Goal: Task Accomplishment & Management: Manage account settings

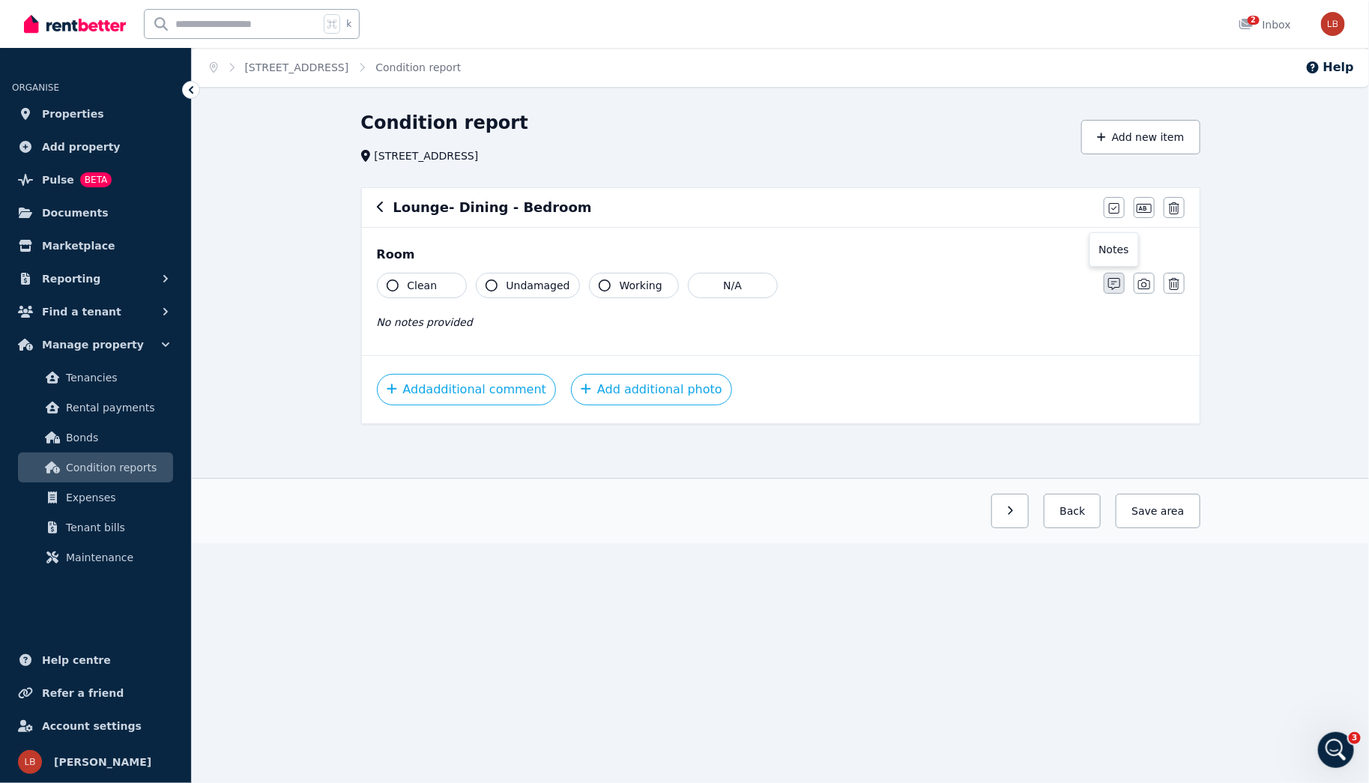
click at [1118, 282] on icon "button" at bounding box center [1114, 284] width 12 height 12
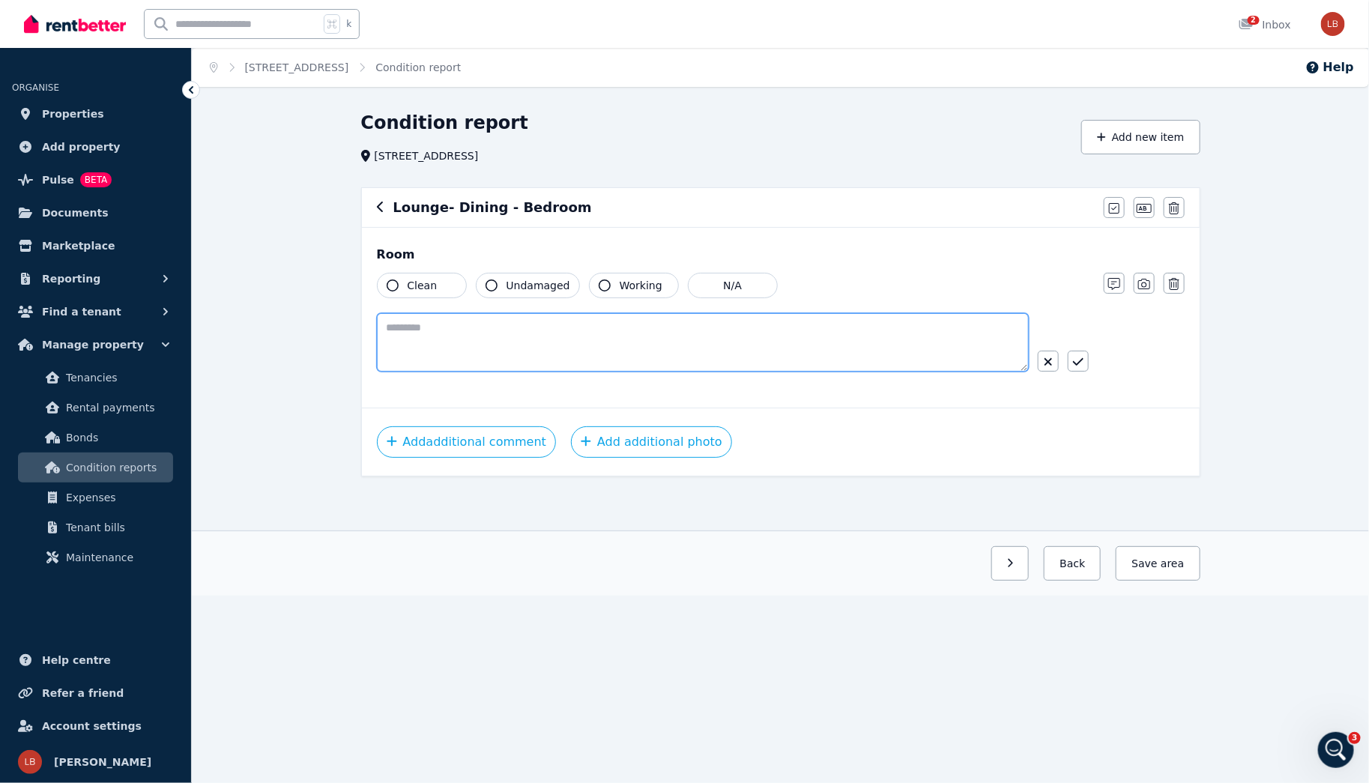
click at [388, 323] on textarea at bounding box center [703, 342] width 652 height 58
paste textarea "**********"
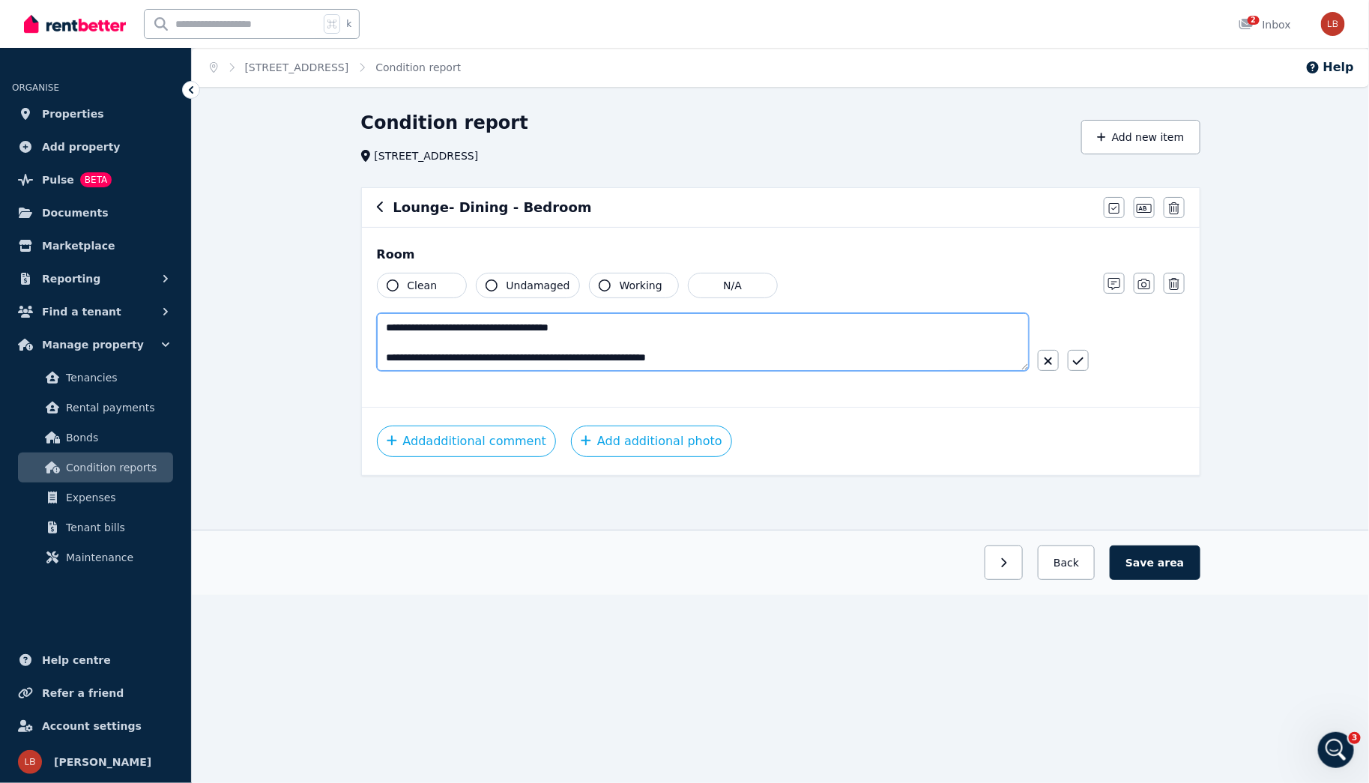
scroll to position [262, 0]
click at [387, 318] on textarea "**********" at bounding box center [703, 342] width 653 height 58
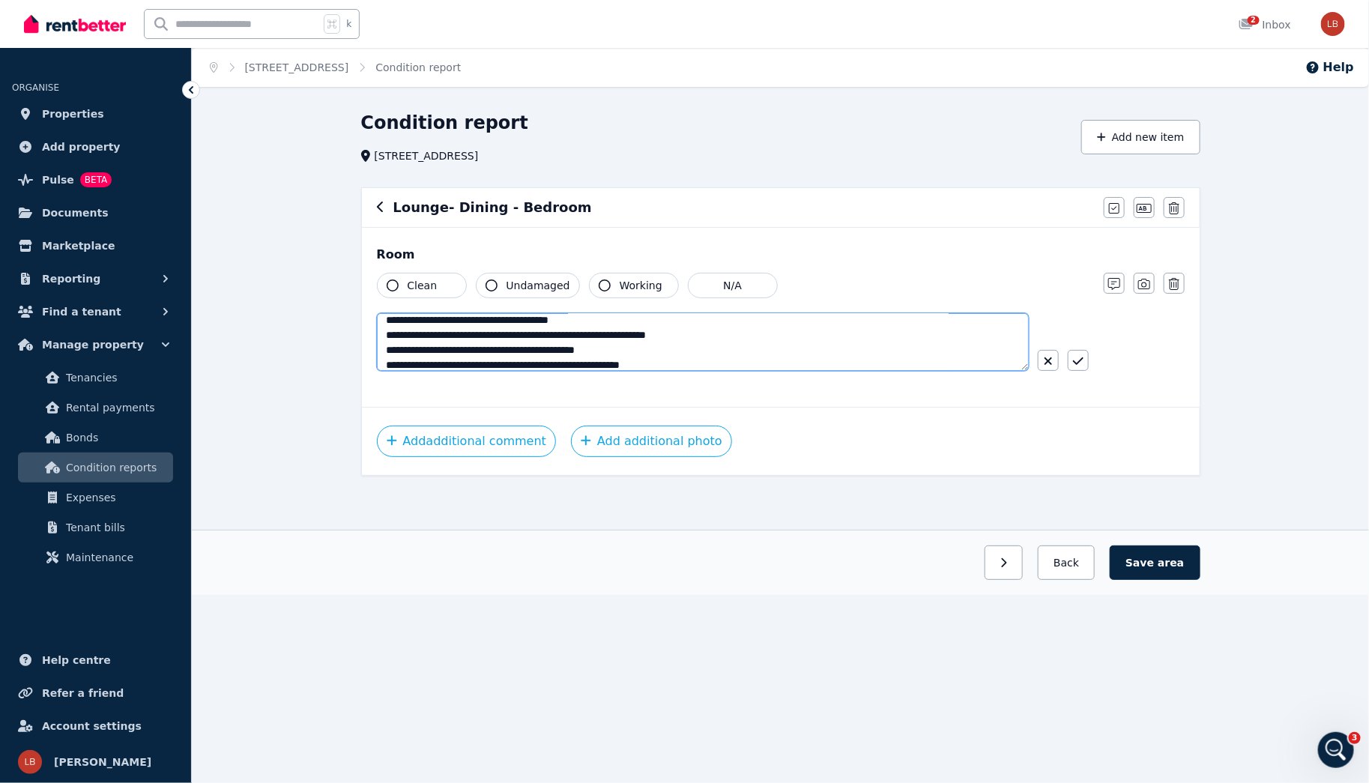
scroll to position [45, 0]
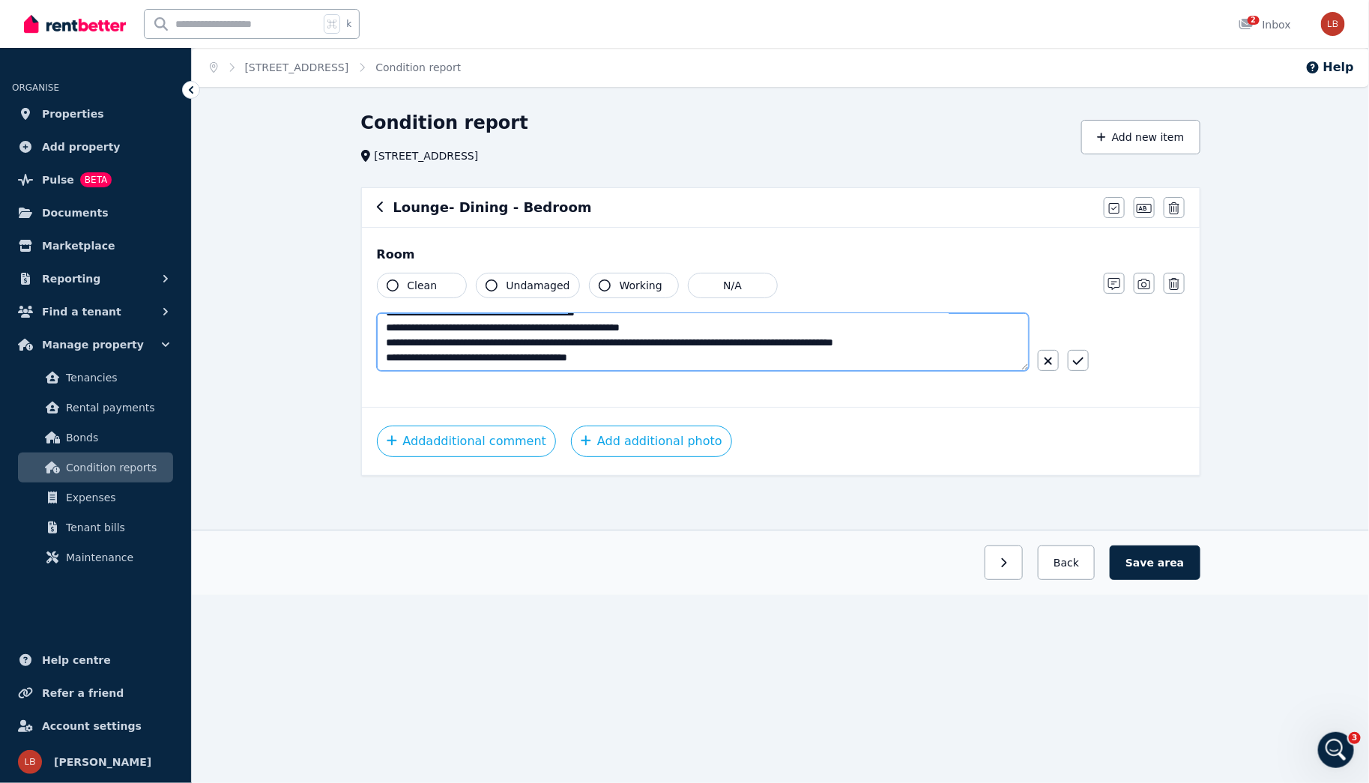
type textarea "**********"
click at [387, 357] on textarea "**********" at bounding box center [703, 342] width 653 height 58
type textarea "**********"
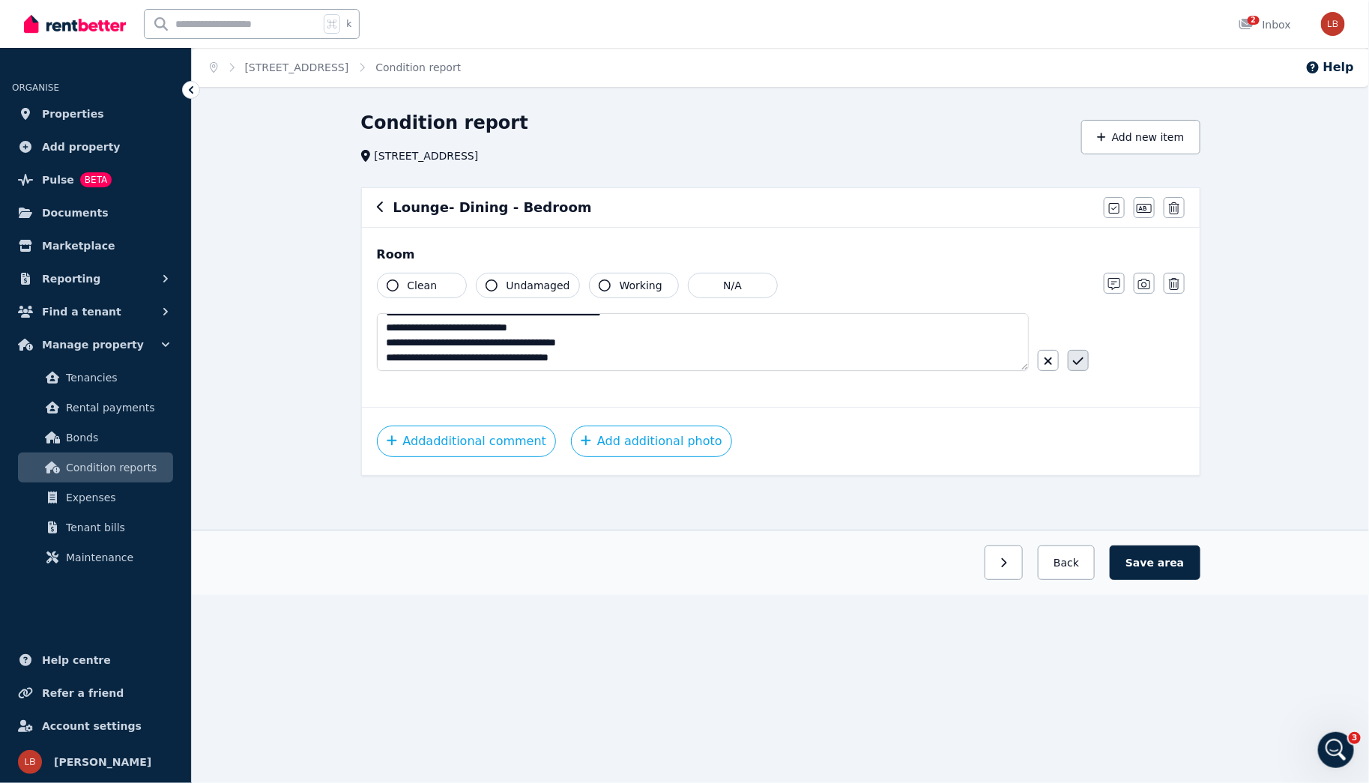
click at [1073, 360] on icon "button" at bounding box center [1078, 361] width 10 height 12
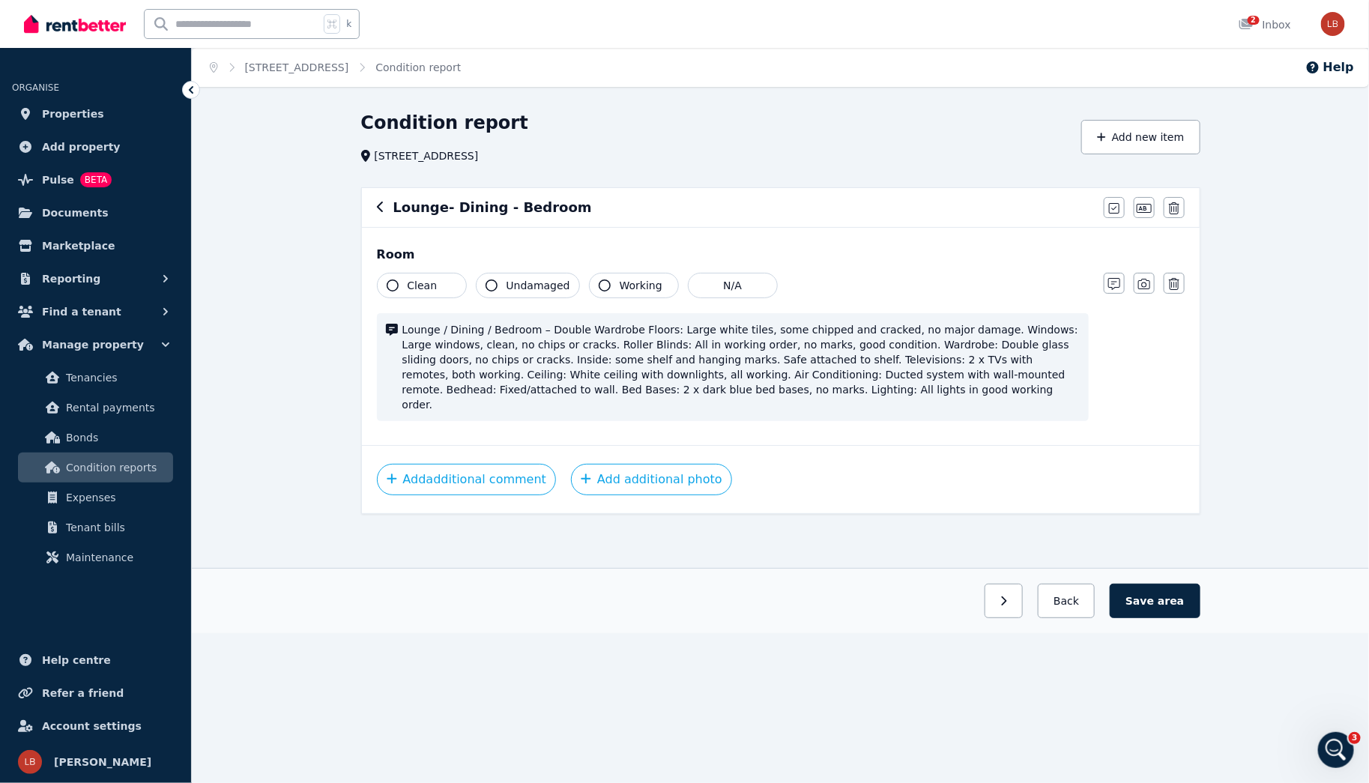
click at [395, 282] on icon "button" at bounding box center [393, 285] width 12 height 12
click at [500, 283] on button "Undamaged" at bounding box center [528, 285] width 104 height 25
click at [605, 282] on button "Working" at bounding box center [634, 285] width 90 height 25
click at [1160, 590] on button "Save area" at bounding box center [1155, 601] width 90 height 34
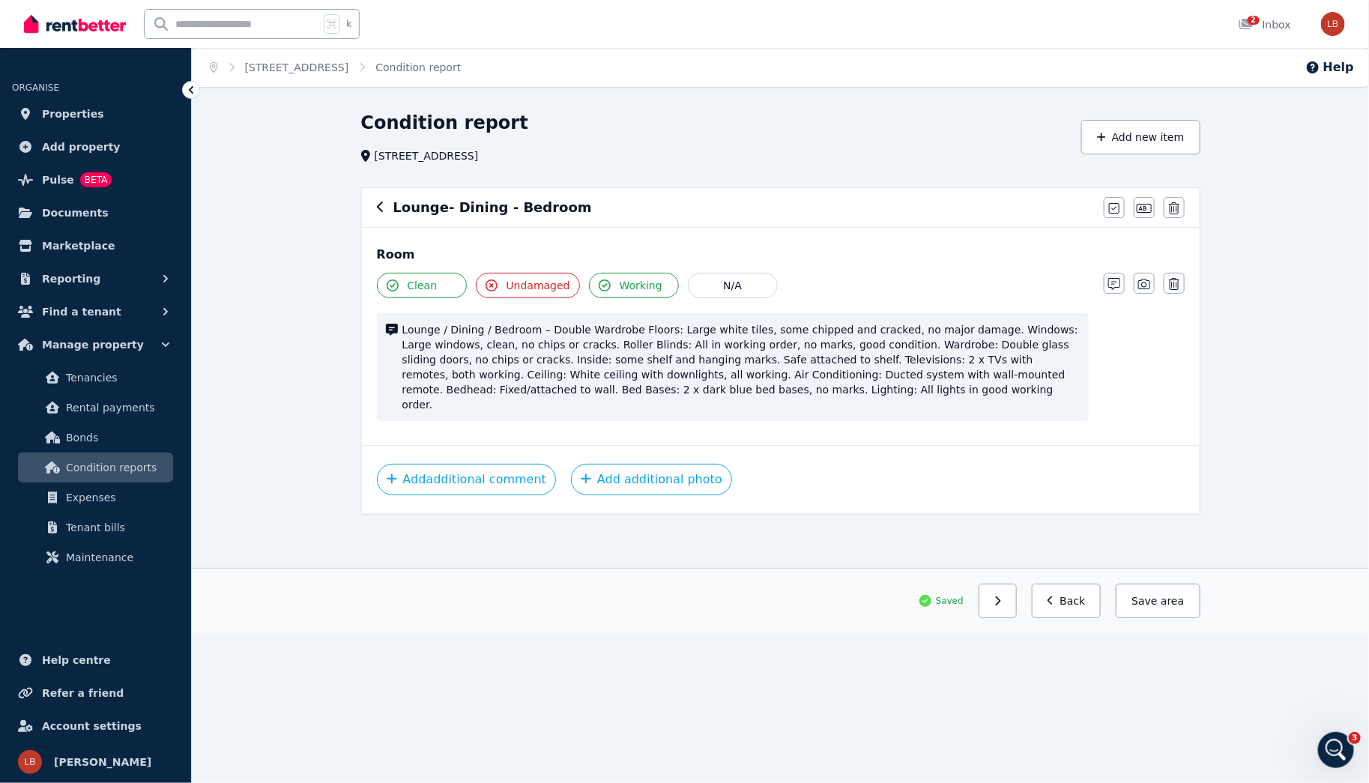
click at [384, 205] on div "Lounge- Dining - Bedroom" at bounding box center [736, 207] width 718 height 21
click at [374, 203] on div "Lounge- Dining - Bedroom Mark all items as good Edit name Delete" at bounding box center [781, 207] width 838 height 39
click at [379, 208] on icon "button" at bounding box center [380, 207] width 7 height 12
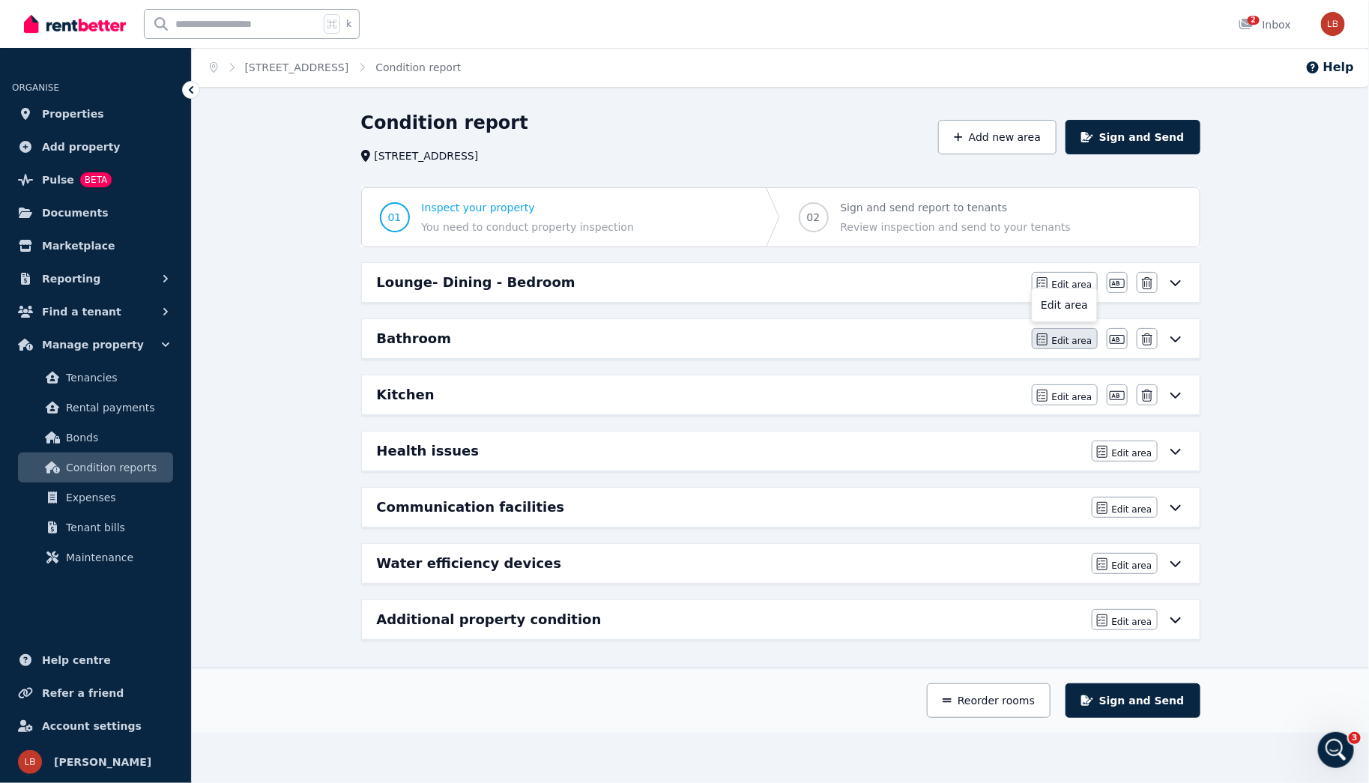
click at [1086, 339] on span "Edit area" at bounding box center [1072, 341] width 40 height 12
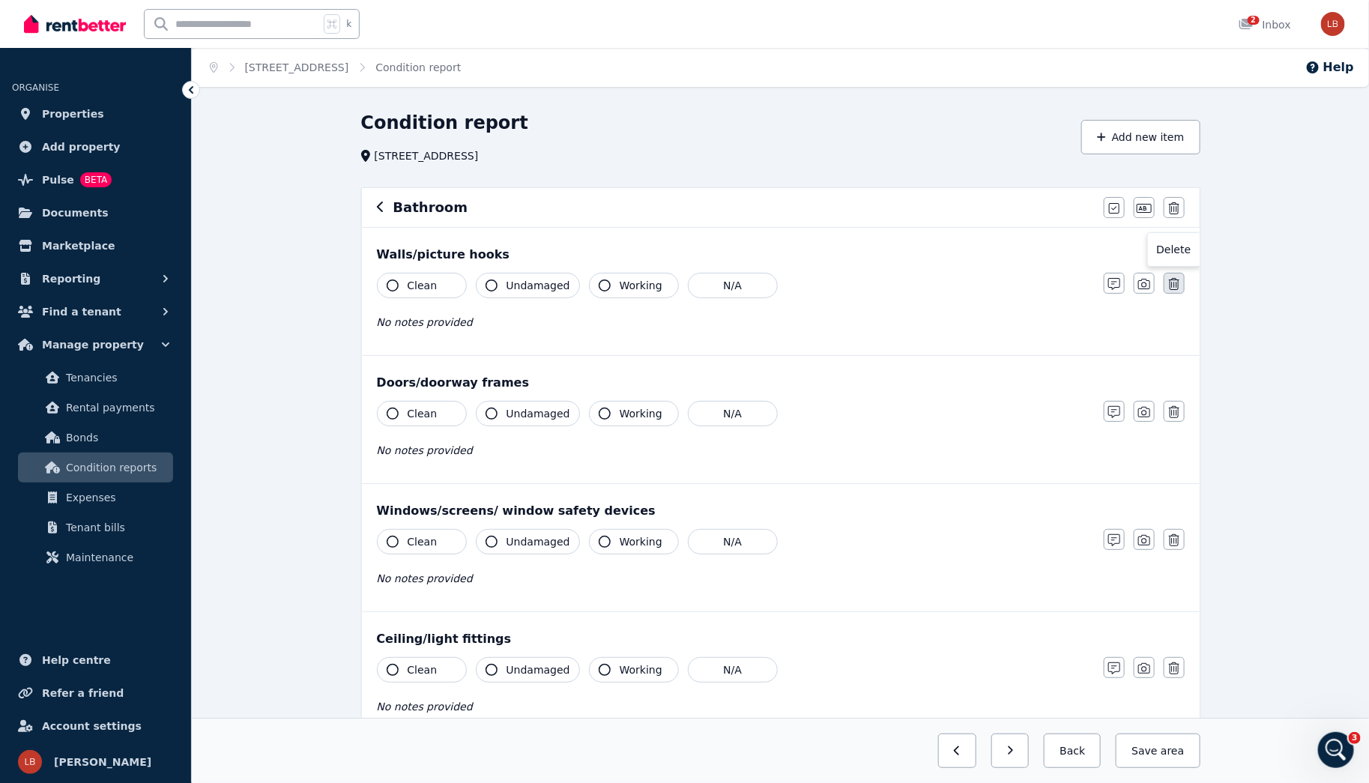
click at [1177, 282] on icon "button" at bounding box center [1174, 284] width 10 height 12
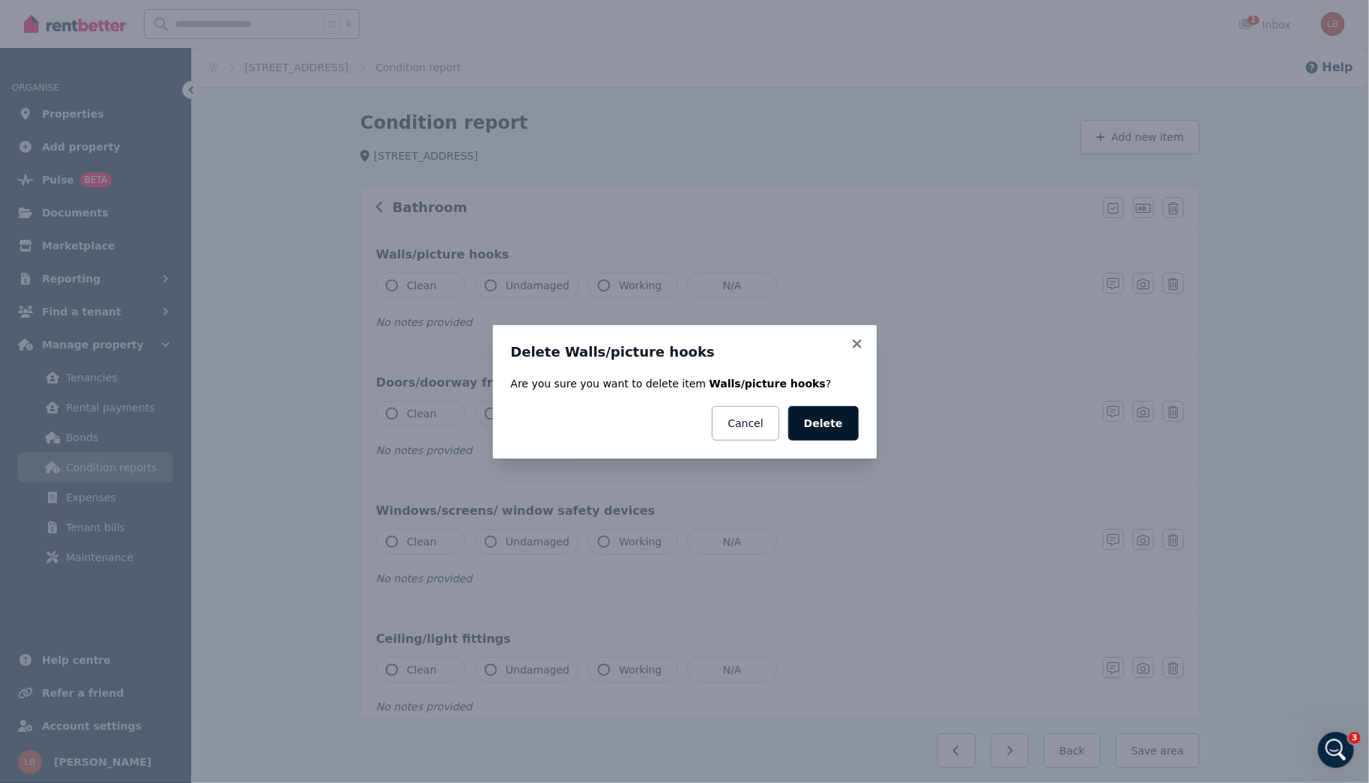
click at [841, 424] on button "Delete" at bounding box center [823, 423] width 70 height 34
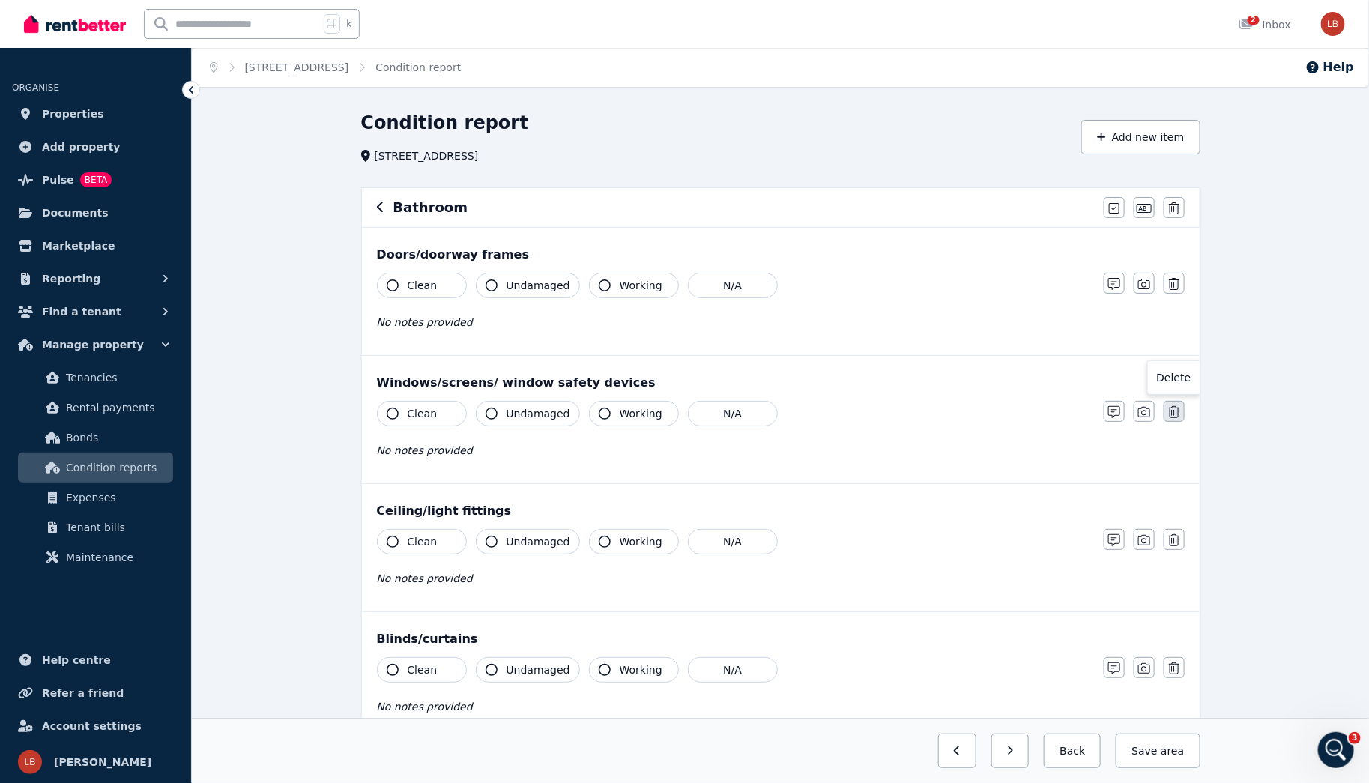
click at [1179, 411] on icon "button" at bounding box center [1174, 412] width 10 height 12
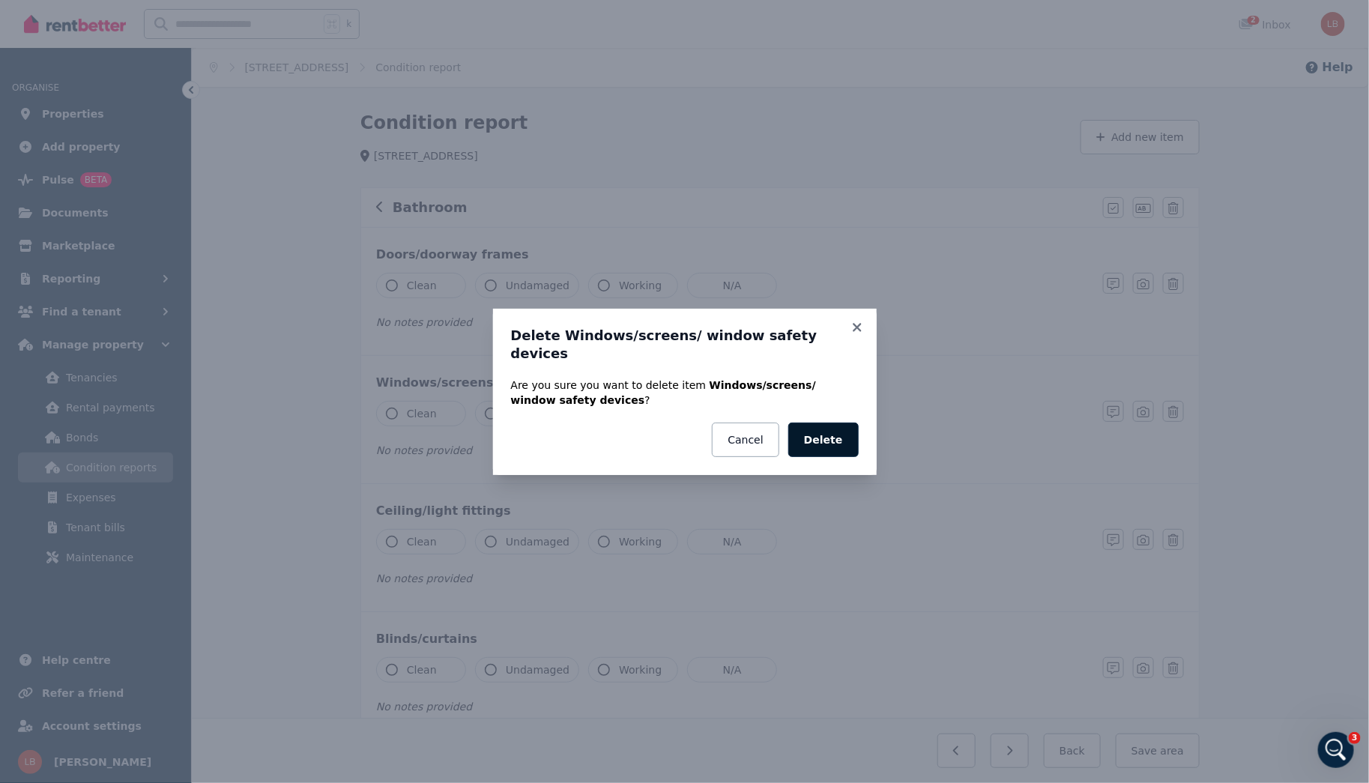
click at [826, 441] on button "Delete" at bounding box center [823, 440] width 70 height 34
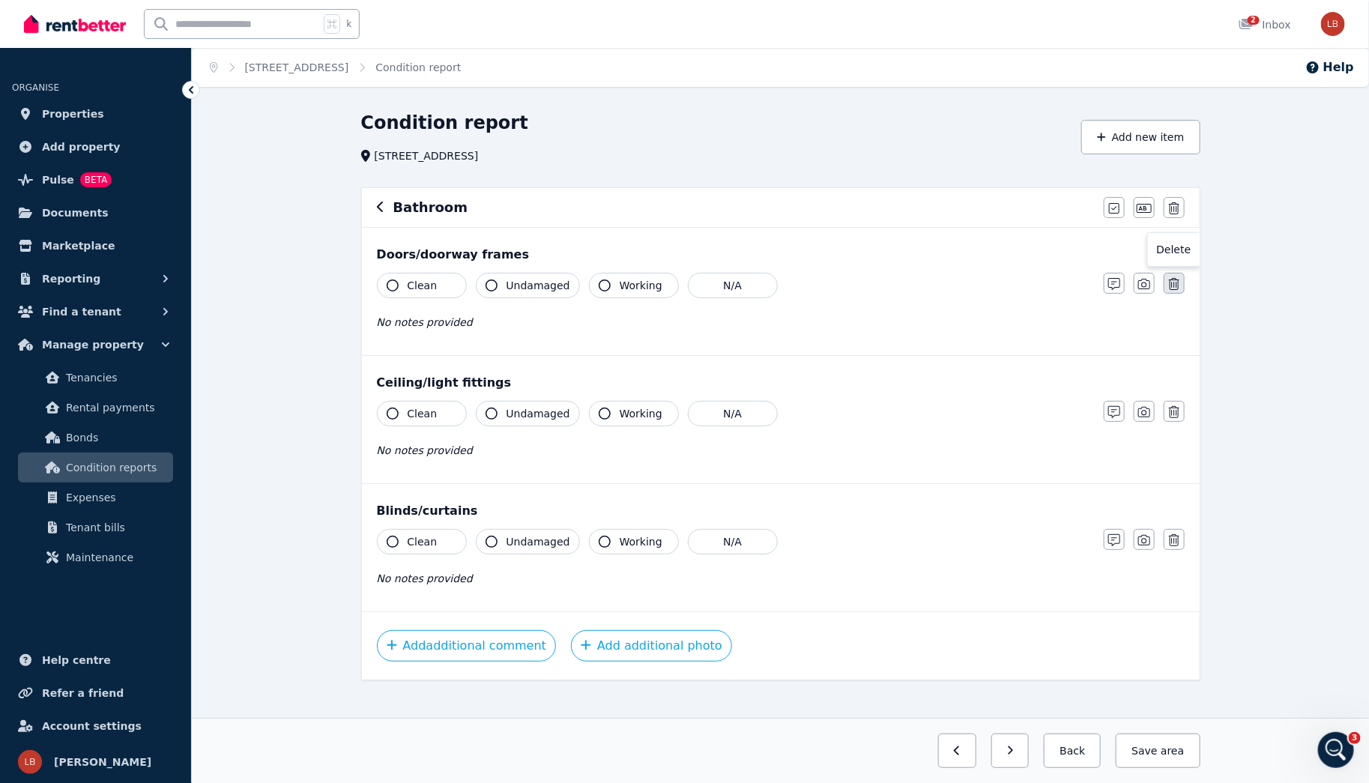
click at [1175, 287] on icon "button" at bounding box center [1174, 284] width 10 height 12
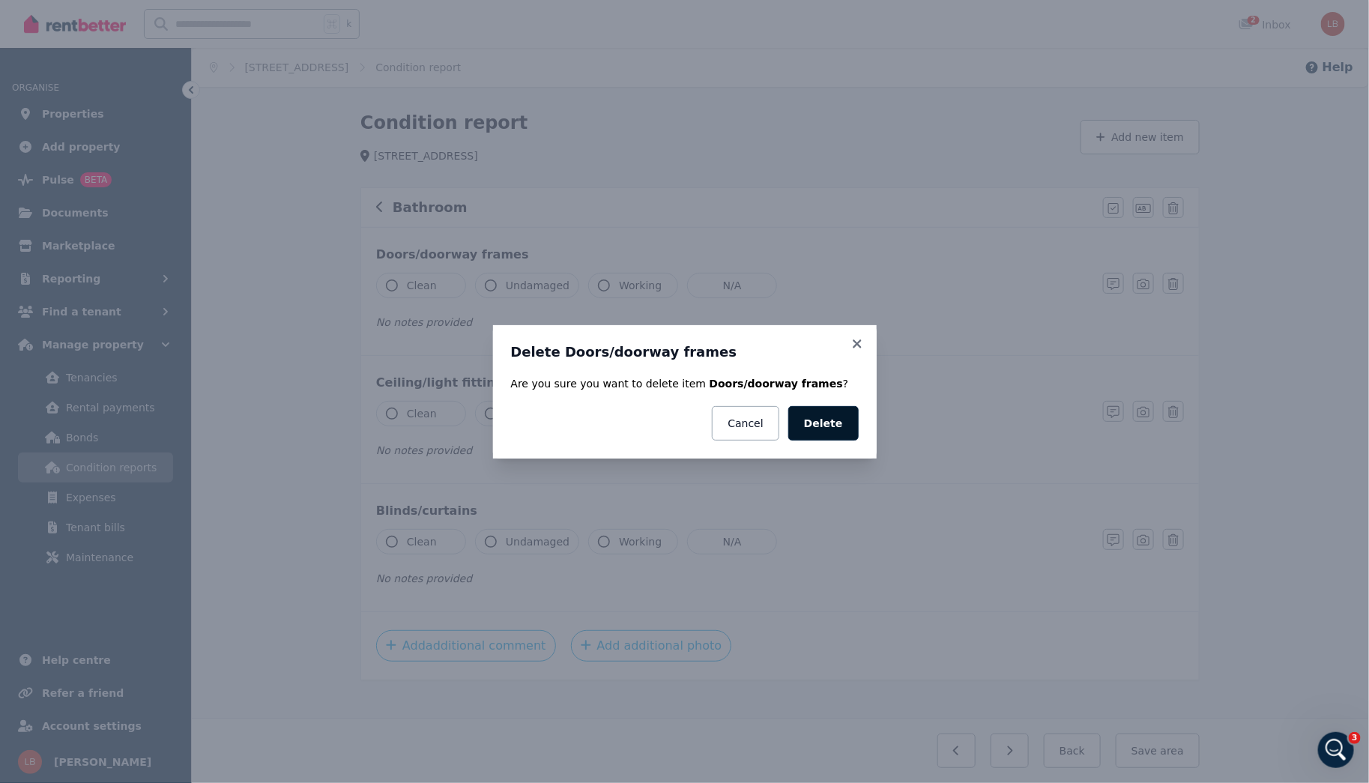
click at [827, 417] on button "Delete" at bounding box center [823, 423] width 70 height 34
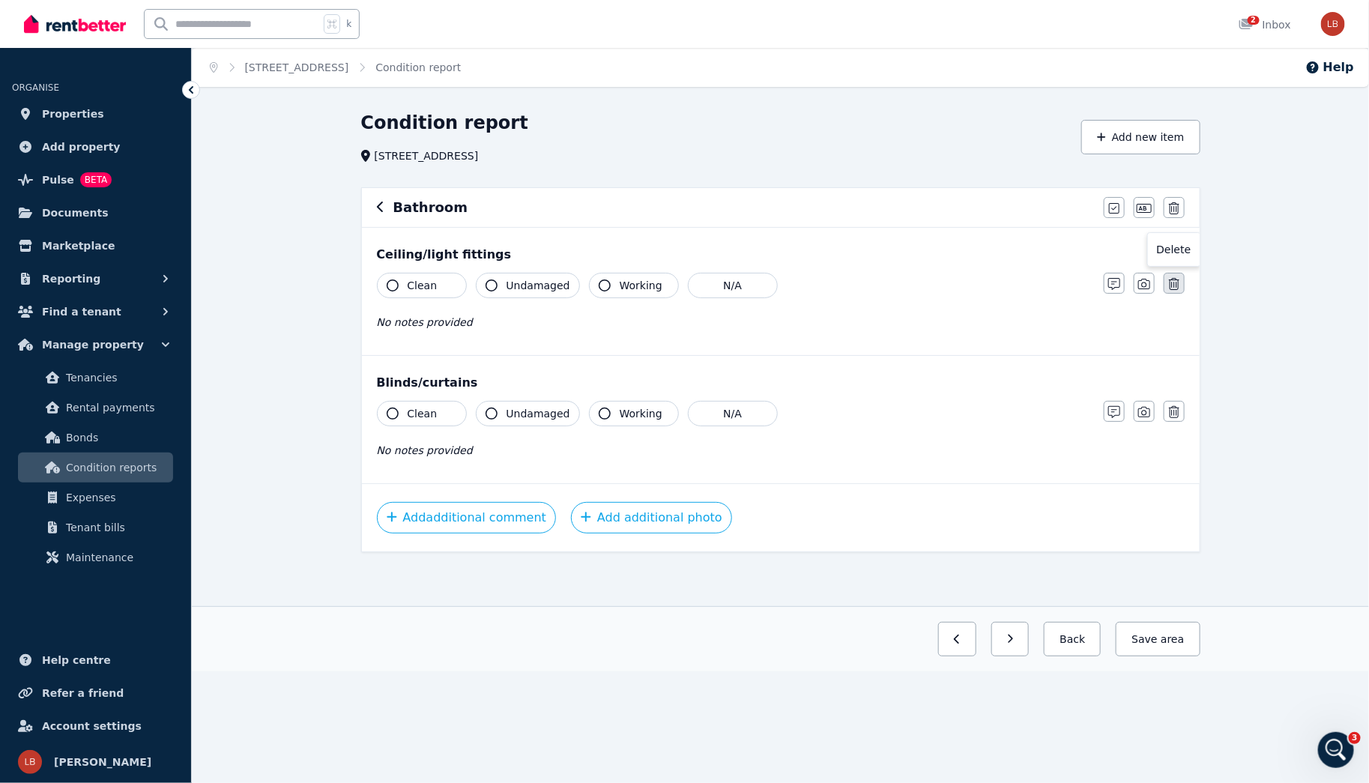
click at [1170, 287] on icon "button" at bounding box center [1174, 284] width 10 height 12
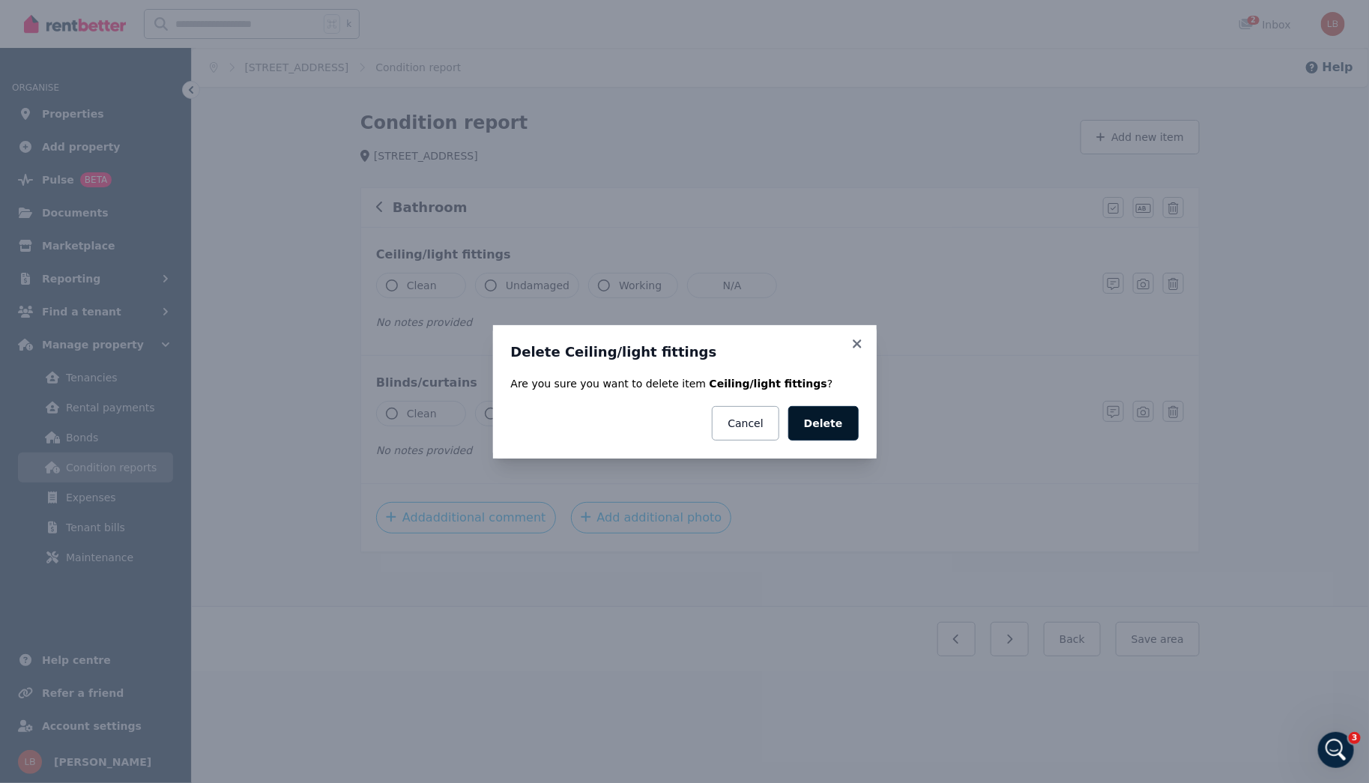
click at [819, 415] on button "Delete" at bounding box center [823, 423] width 70 height 34
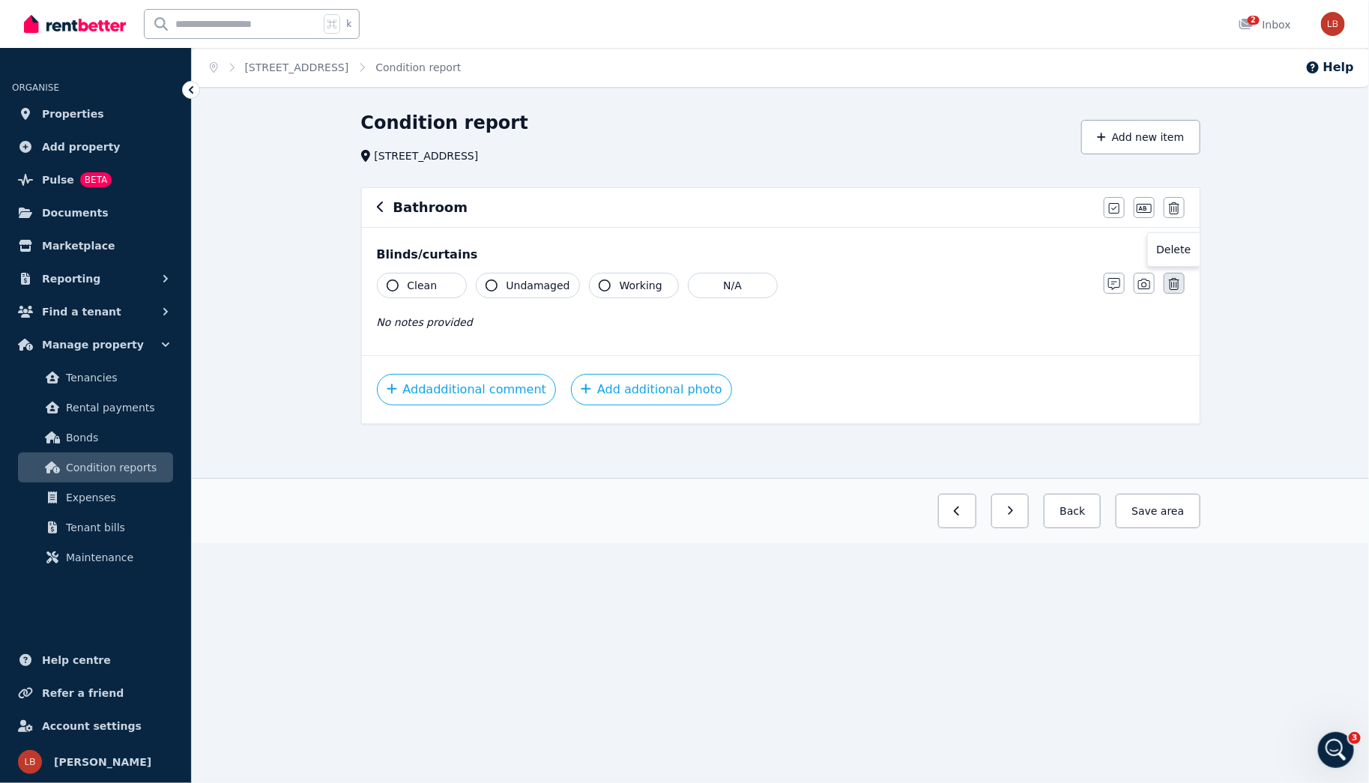
click at [1173, 278] on icon "button" at bounding box center [1174, 284] width 10 height 12
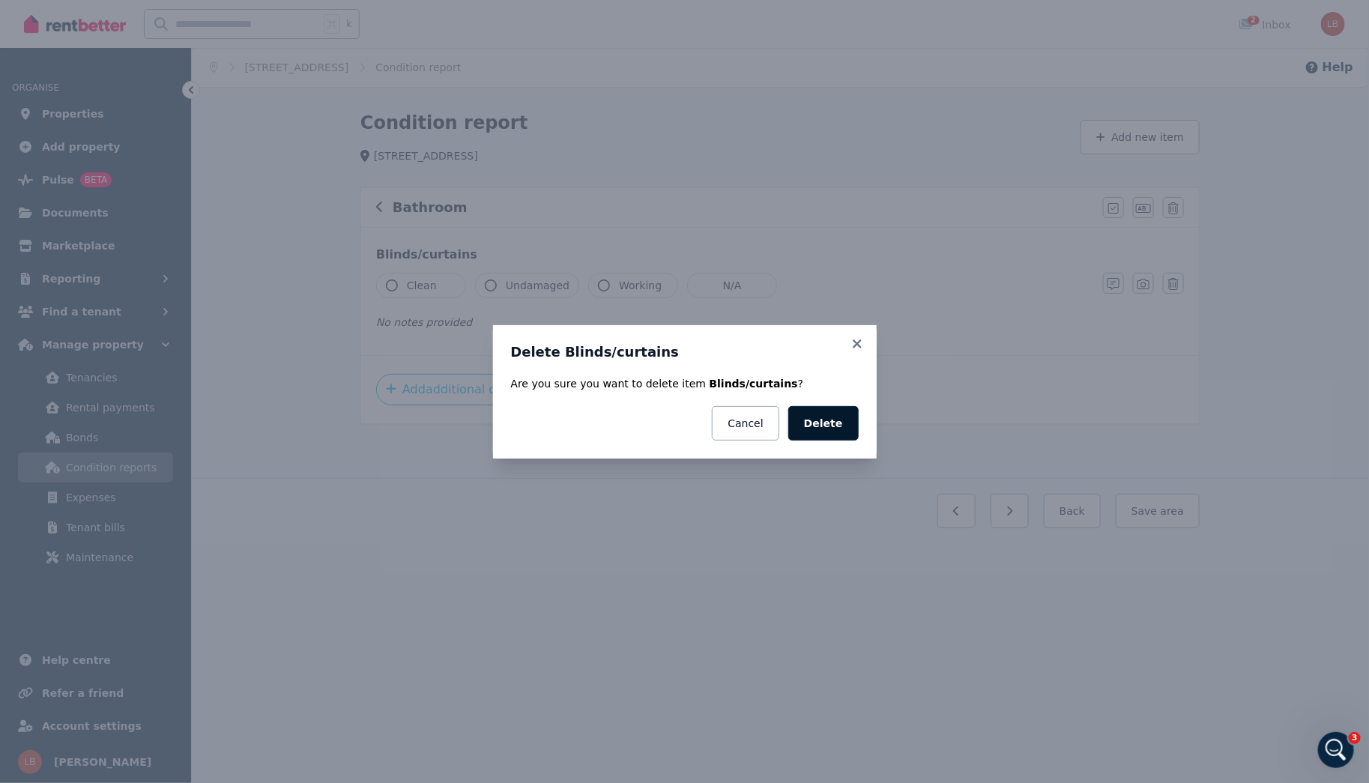
click at [839, 422] on button "Delete" at bounding box center [823, 423] width 70 height 34
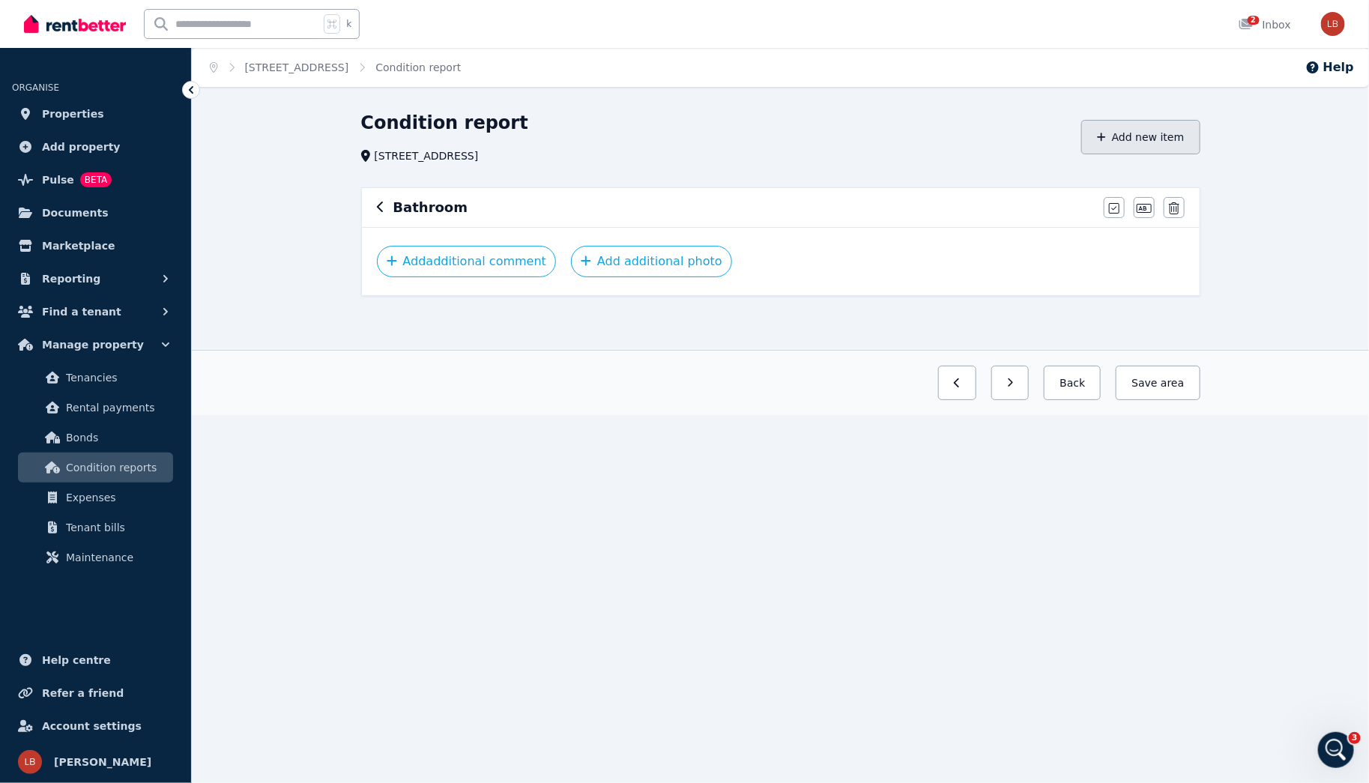
click at [1119, 136] on button "Add new item" at bounding box center [1140, 137] width 119 height 34
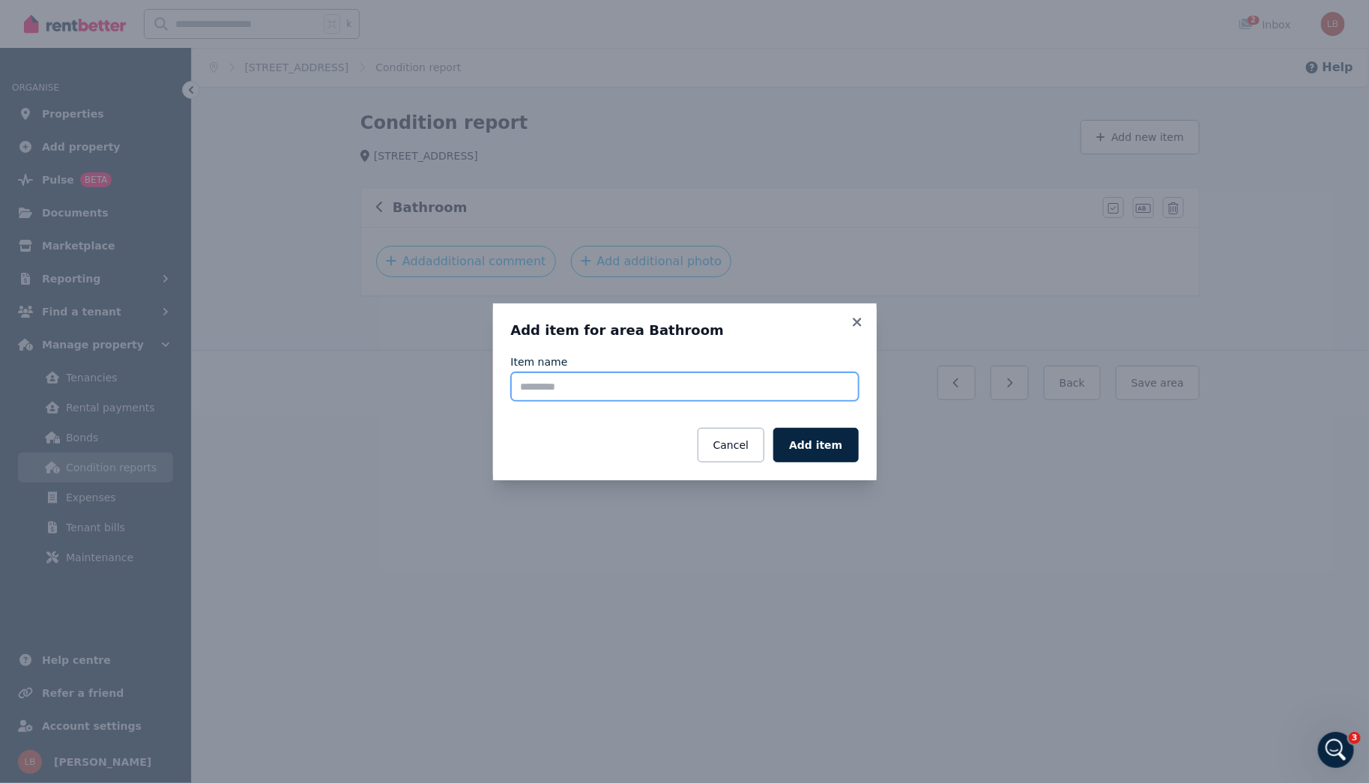
click at [560, 396] on input "Item name" at bounding box center [685, 386] width 348 height 28
type input "********"
click at [838, 446] on button "Add item" at bounding box center [815, 445] width 85 height 34
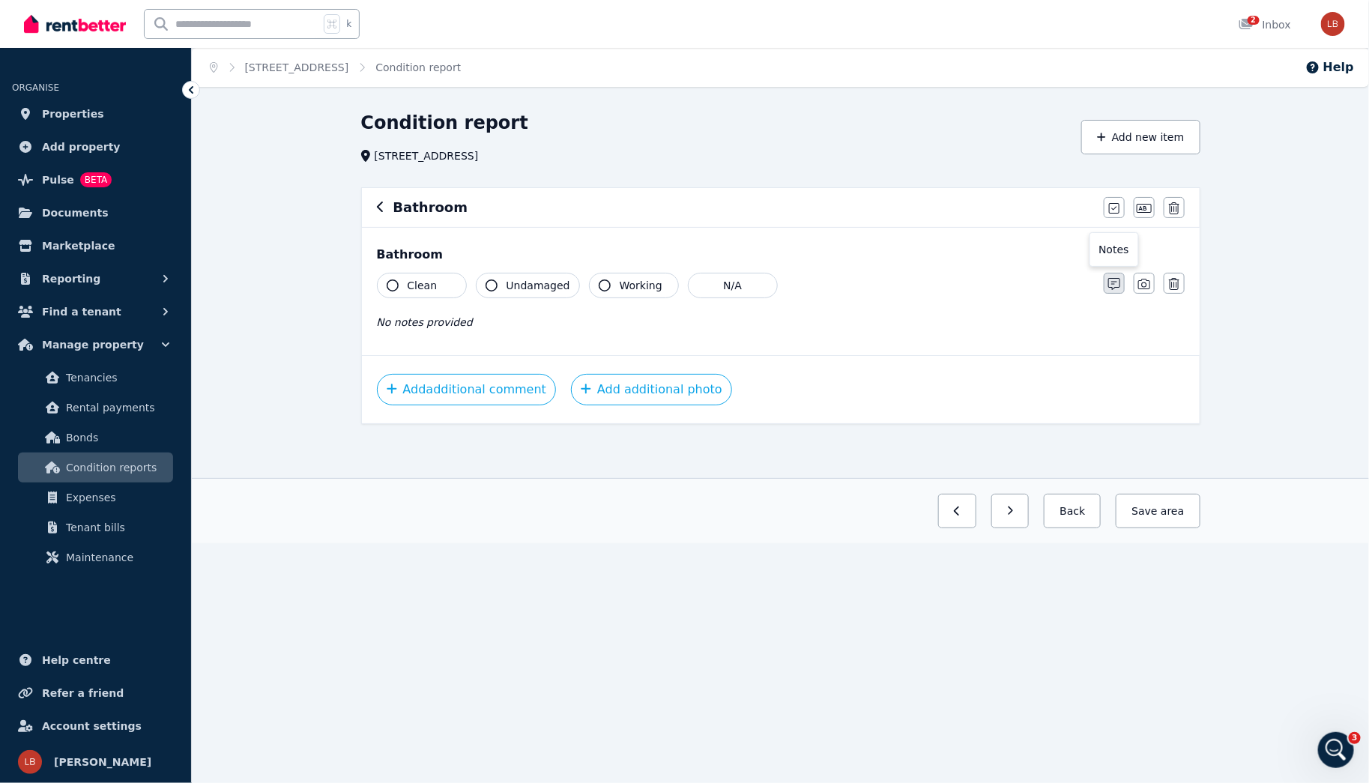
click at [1119, 284] on icon "button" at bounding box center [1114, 284] width 12 height 12
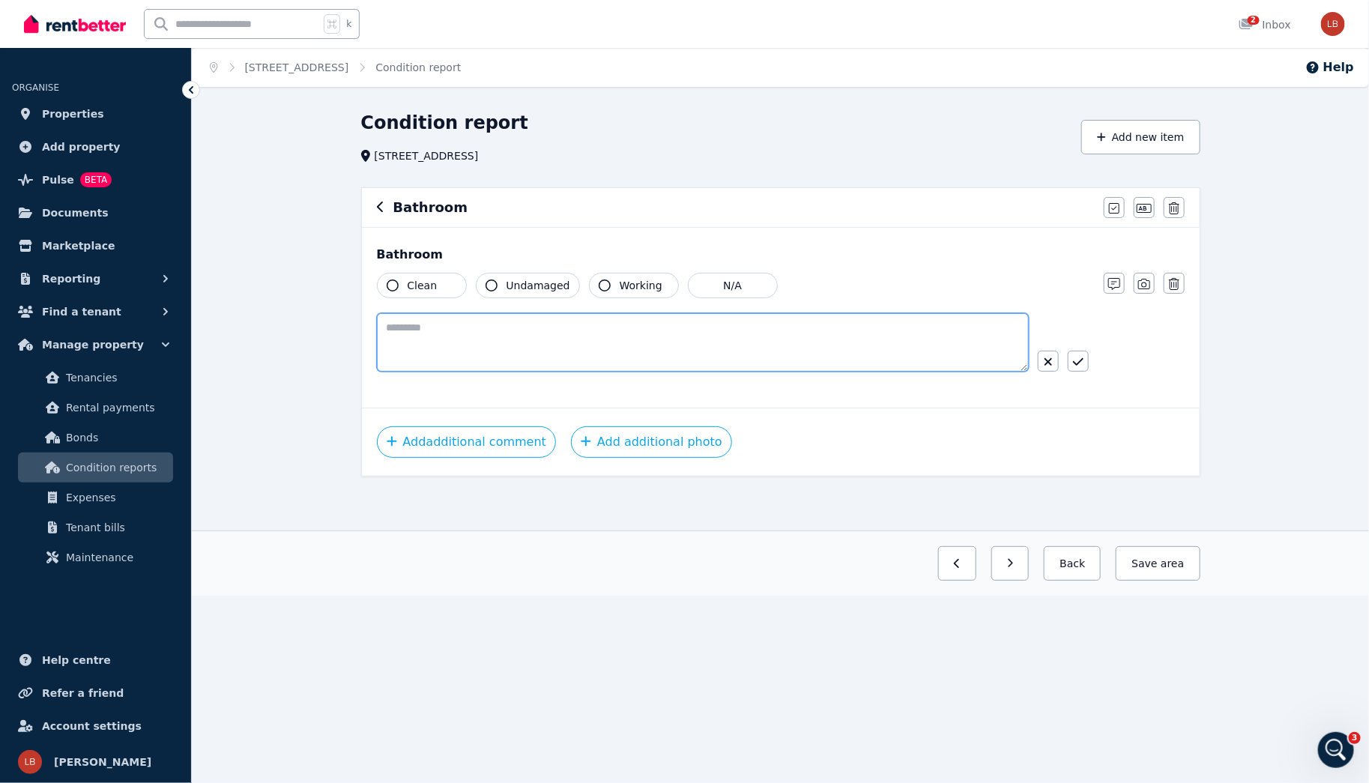
click at [410, 324] on textarea at bounding box center [703, 342] width 652 height 58
paste textarea "**********"
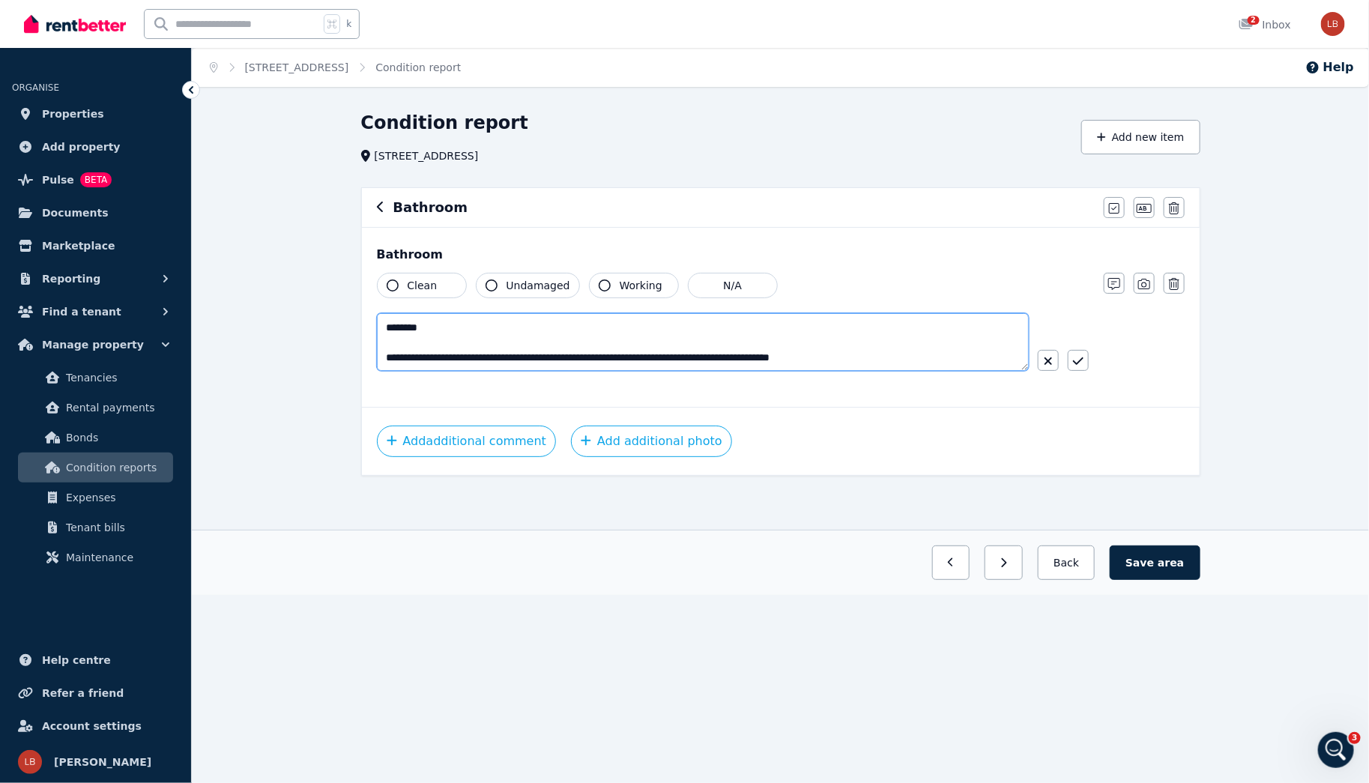
scroll to position [232, 0]
click at [384, 339] on textarea "**********" at bounding box center [703, 342] width 653 height 58
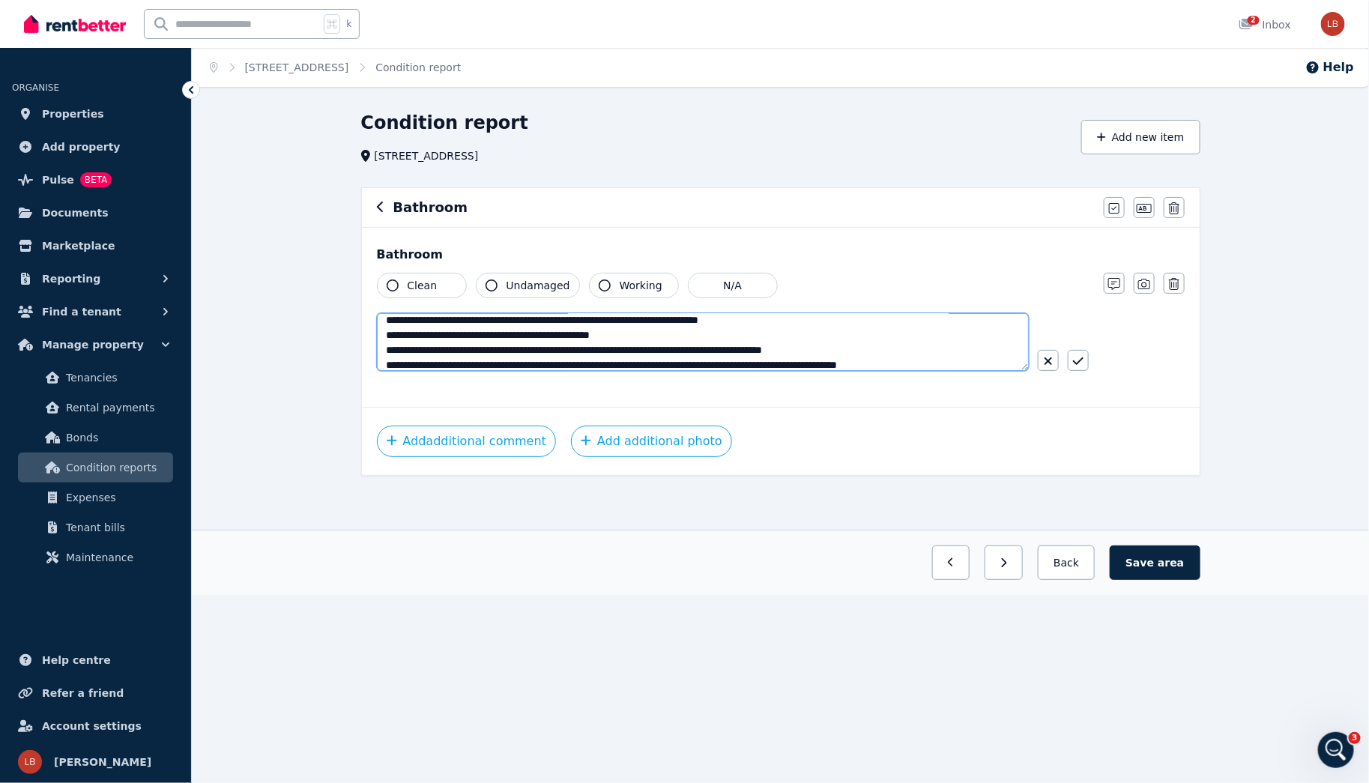
scroll to position [90, 0]
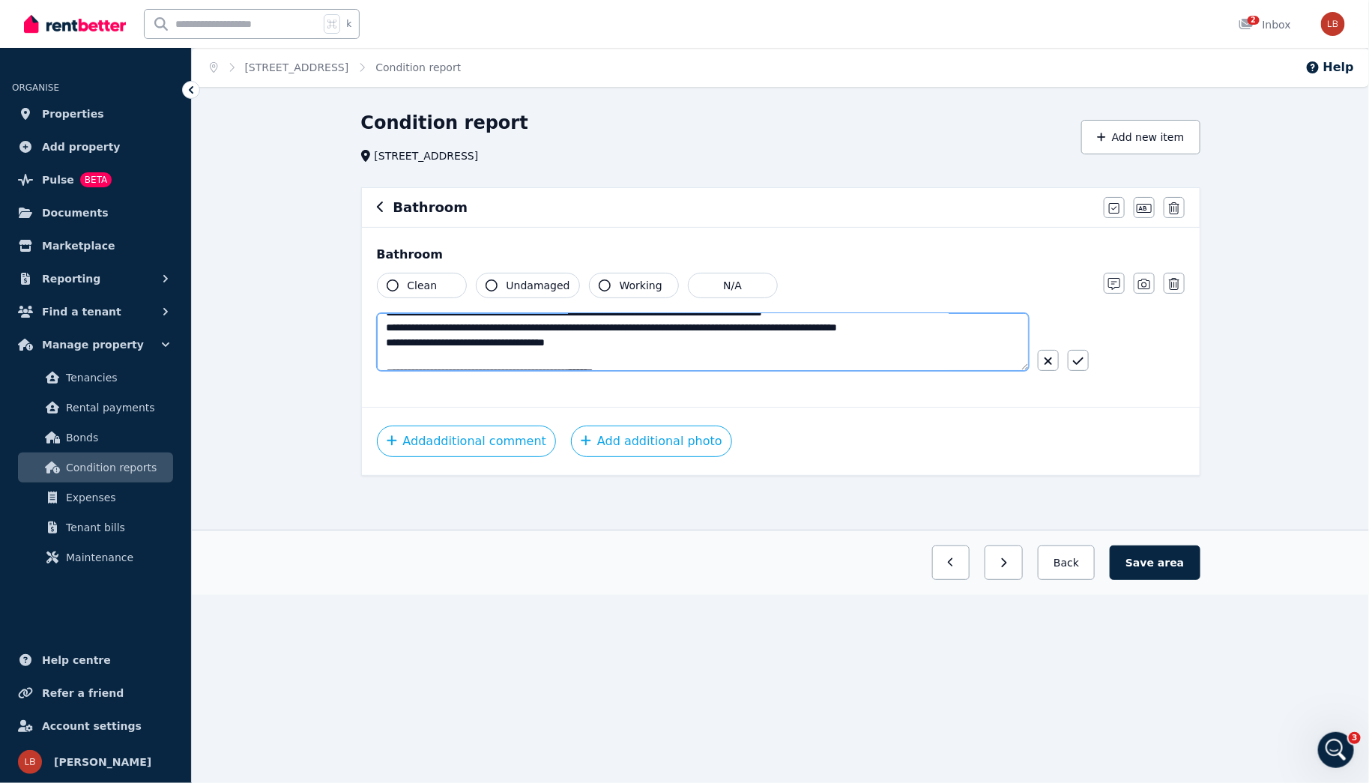
click at [386, 333] on textarea "**********" at bounding box center [703, 342] width 653 height 58
click at [386, 359] on textarea "**********" at bounding box center [703, 342] width 653 height 58
type textarea "**********"
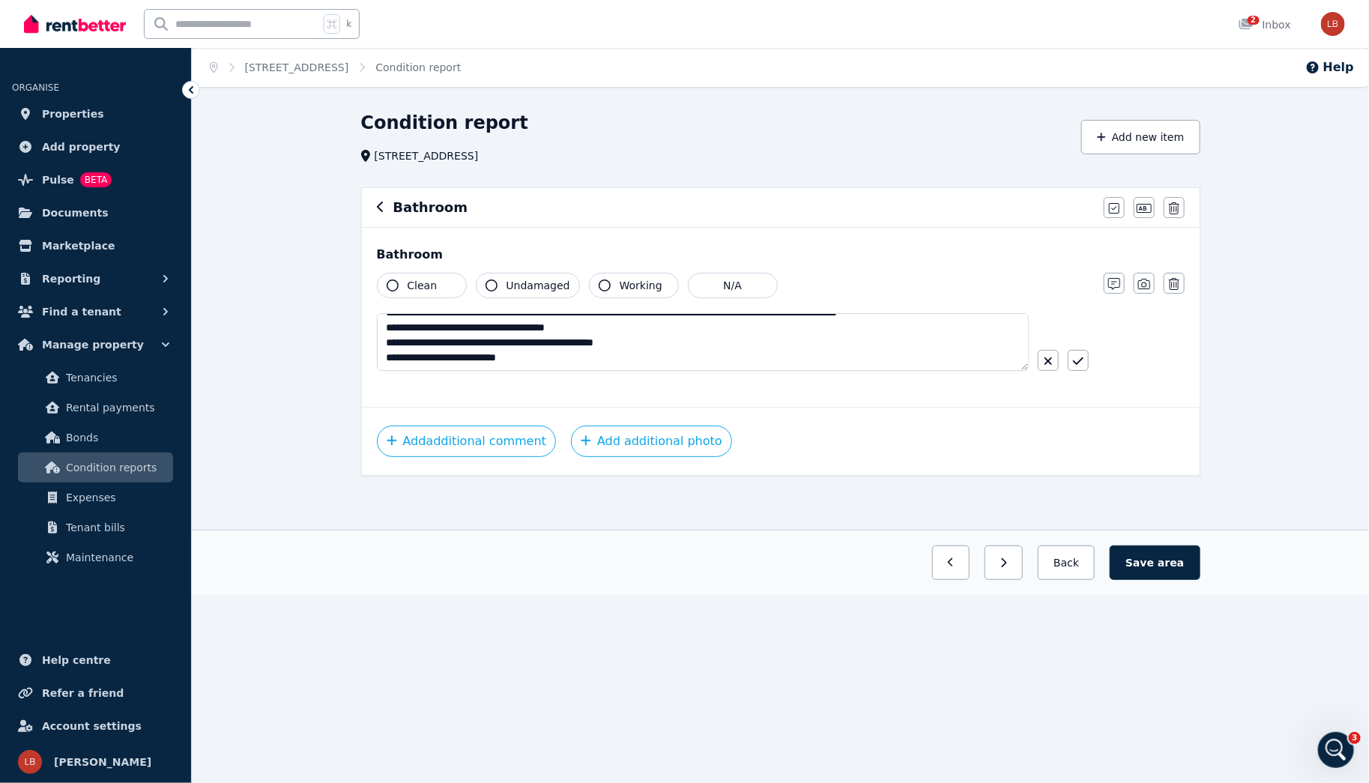
click at [395, 284] on icon "button" at bounding box center [393, 285] width 12 height 12
click at [494, 285] on icon "button" at bounding box center [492, 285] width 12 height 12
click at [494, 286] on icon "button" at bounding box center [492, 285] width 12 height 12
click at [599, 287] on icon "button" at bounding box center [605, 285] width 12 height 12
click at [1082, 356] on icon "button" at bounding box center [1078, 361] width 10 height 12
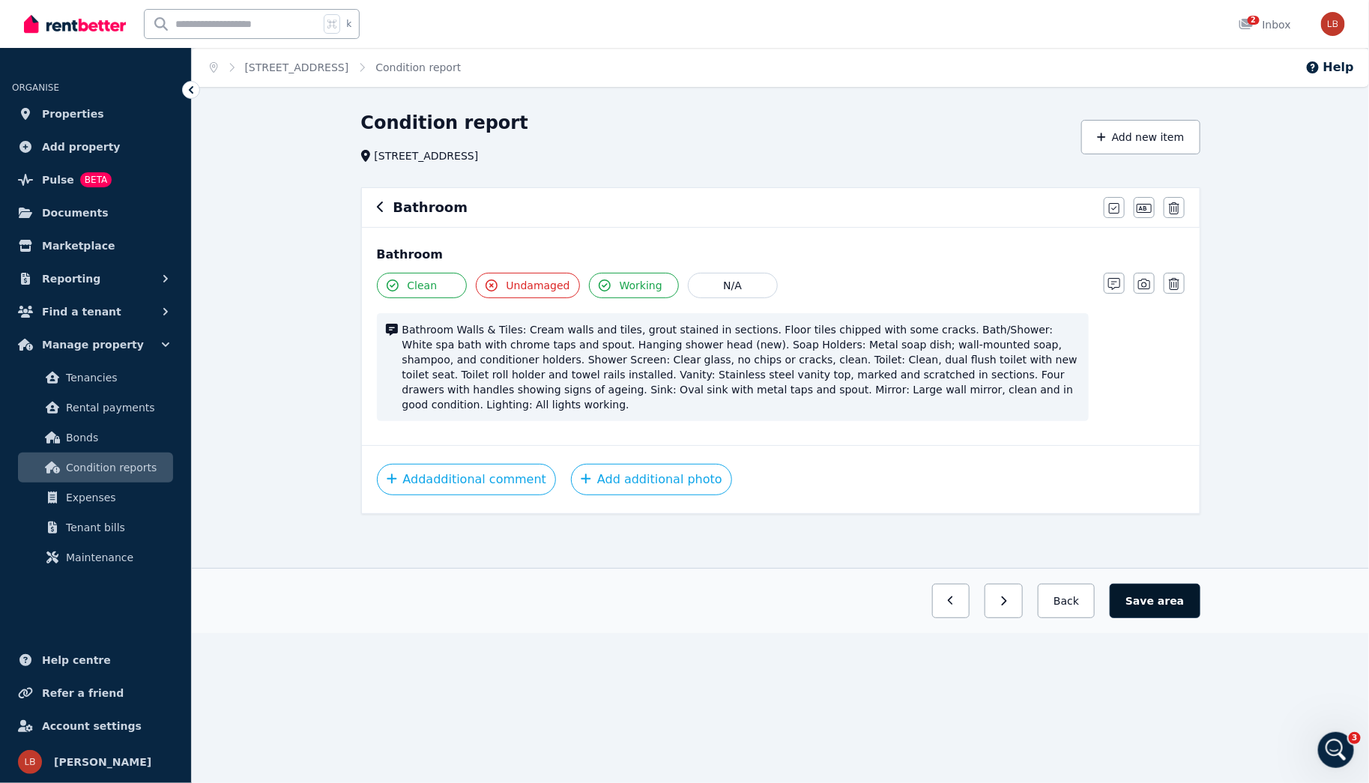
click at [1152, 585] on button "Save area" at bounding box center [1155, 601] width 90 height 34
click at [384, 208] on div "Bathroom" at bounding box center [736, 207] width 718 height 21
click at [380, 205] on icon "button" at bounding box center [380, 207] width 7 height 12
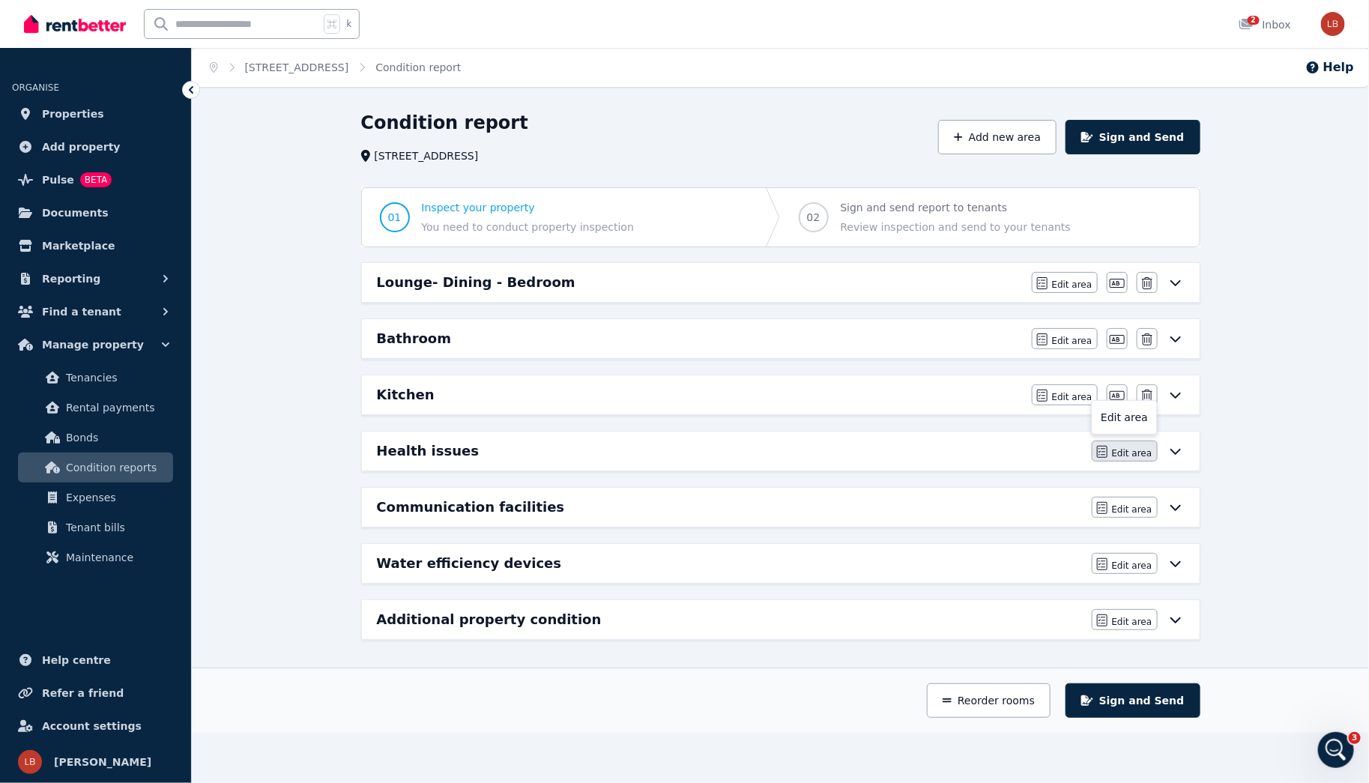
click at [1125, 449] on span "Edit area" at bounding box center [1132, 453] width 40 height 12
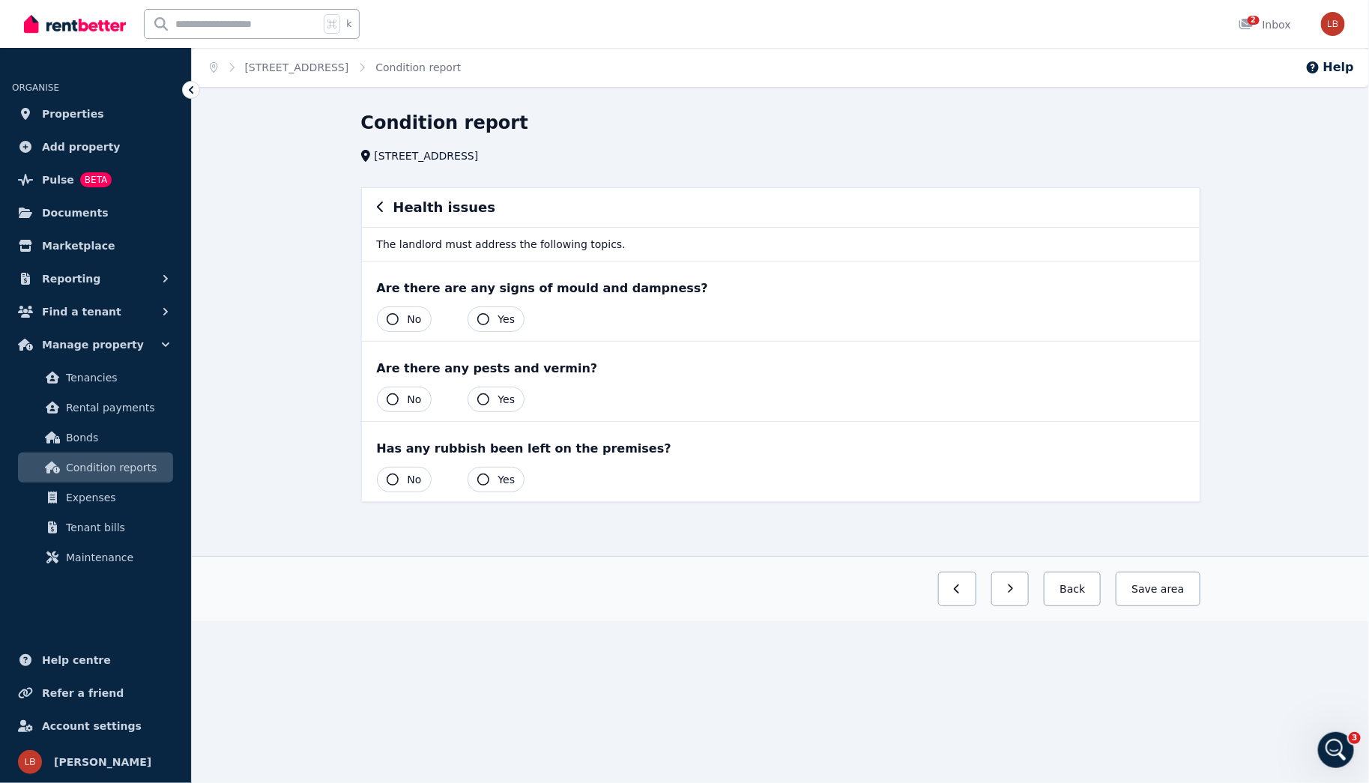
click at [394, 318] on icon "button" at bounding box center [393, 319] width 12 height 12
click at [392, 396] on icon "button" at bounding box center [393, 399] width 12 height 12
click at [397, 475] on icon "button" at bounding box center [393, 480] width 12 height 12
click at [1159, 581] on button "Save area" at bounding box center [1155, 589] width 90 height 34
click at [1158, 579] on button "Save area" at bounding box center [1158, 589] width 84 height 34
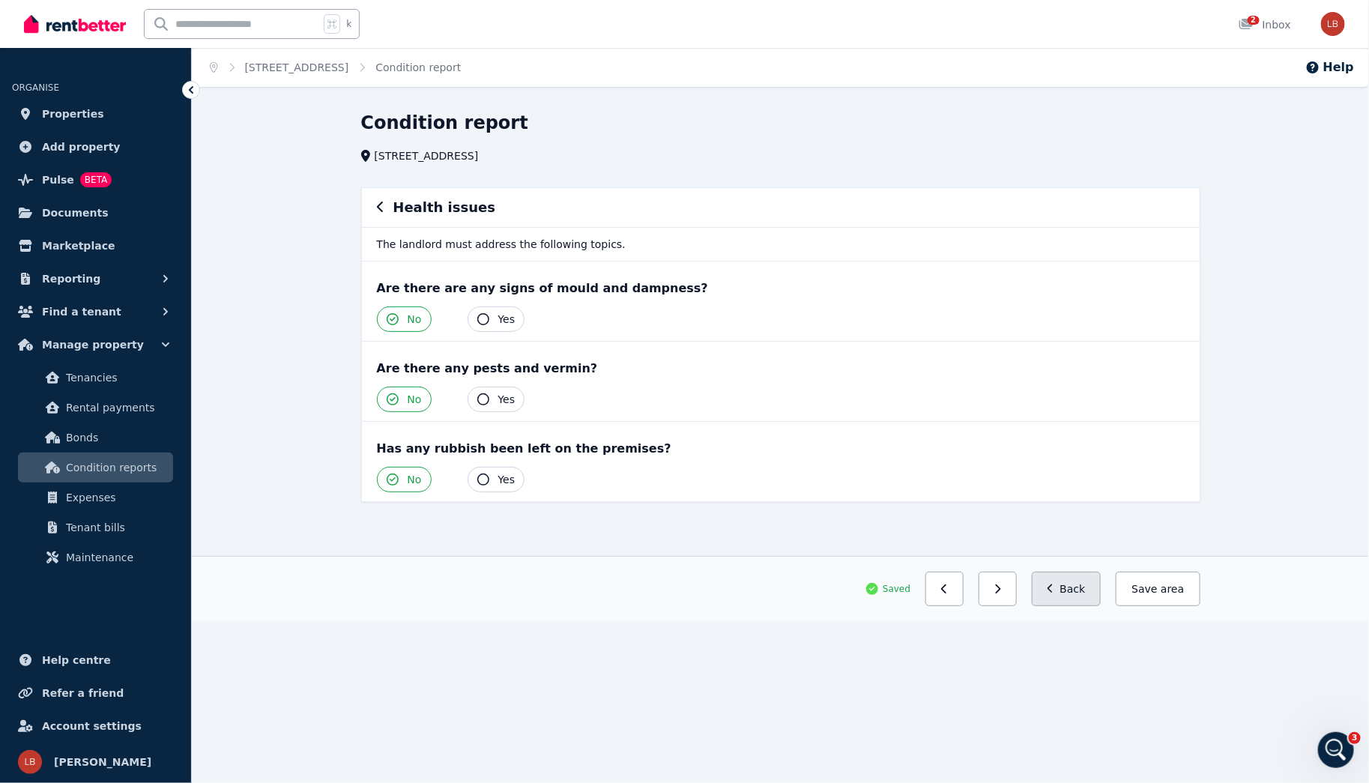
click at [1050, 588] on button "Back" at bounding box center [1067, 589] width 70 height 34
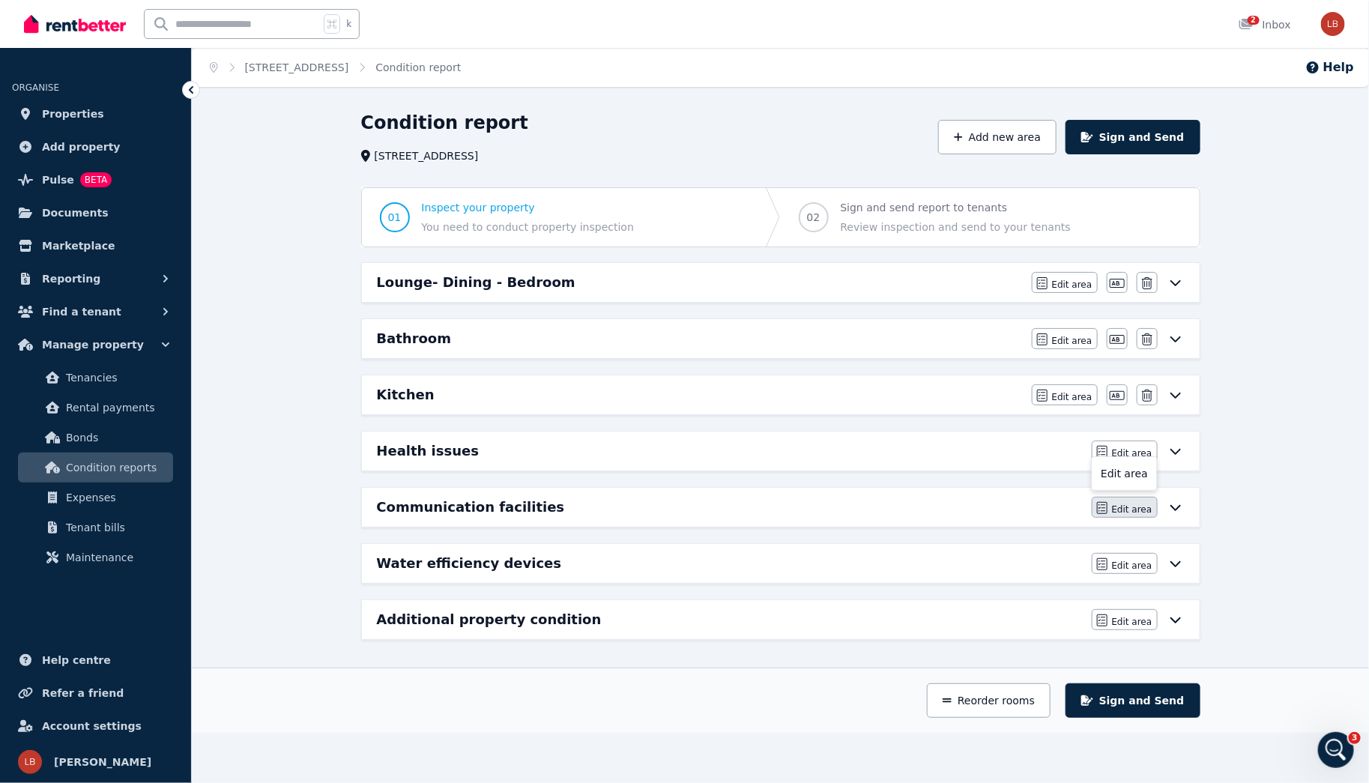
click at [1121, 503] on span "Edit area" at bounding box center [1132, 509] width 40 height 12
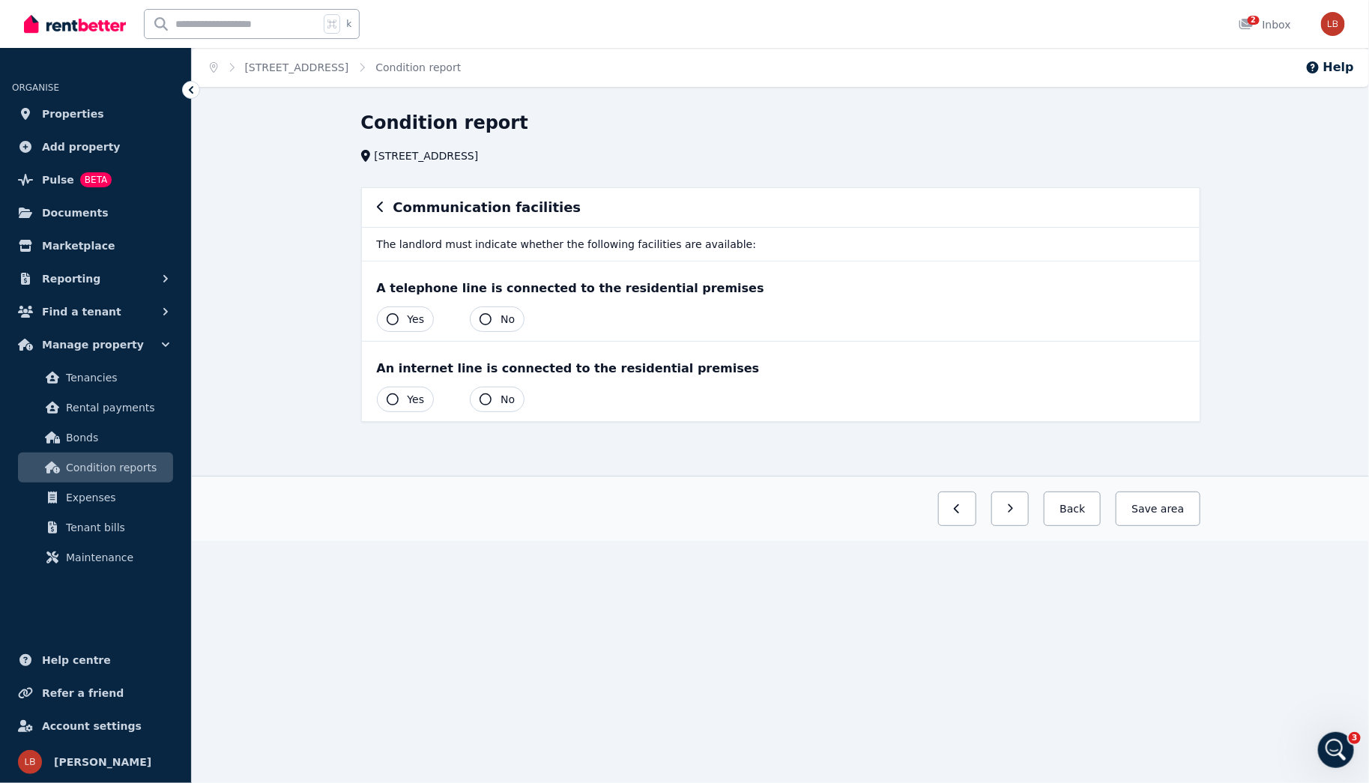
click at [393, 396] on icon "button" at bounding box center [393, 399] width 12 height 12
click at [1170, 517] on button "Save area" at bounding box center [1155, 509] width 90 height 34
click at [489, 312] on button "No" at bounding box center [497, 318] width 55 height 25
click at [1185, 505] on button "Save area" at bounding box center [1155, 509] width 90 height 34
click at [1185, 505] on button "Save area" at bounding box center [1158, 509] width 84 height 34
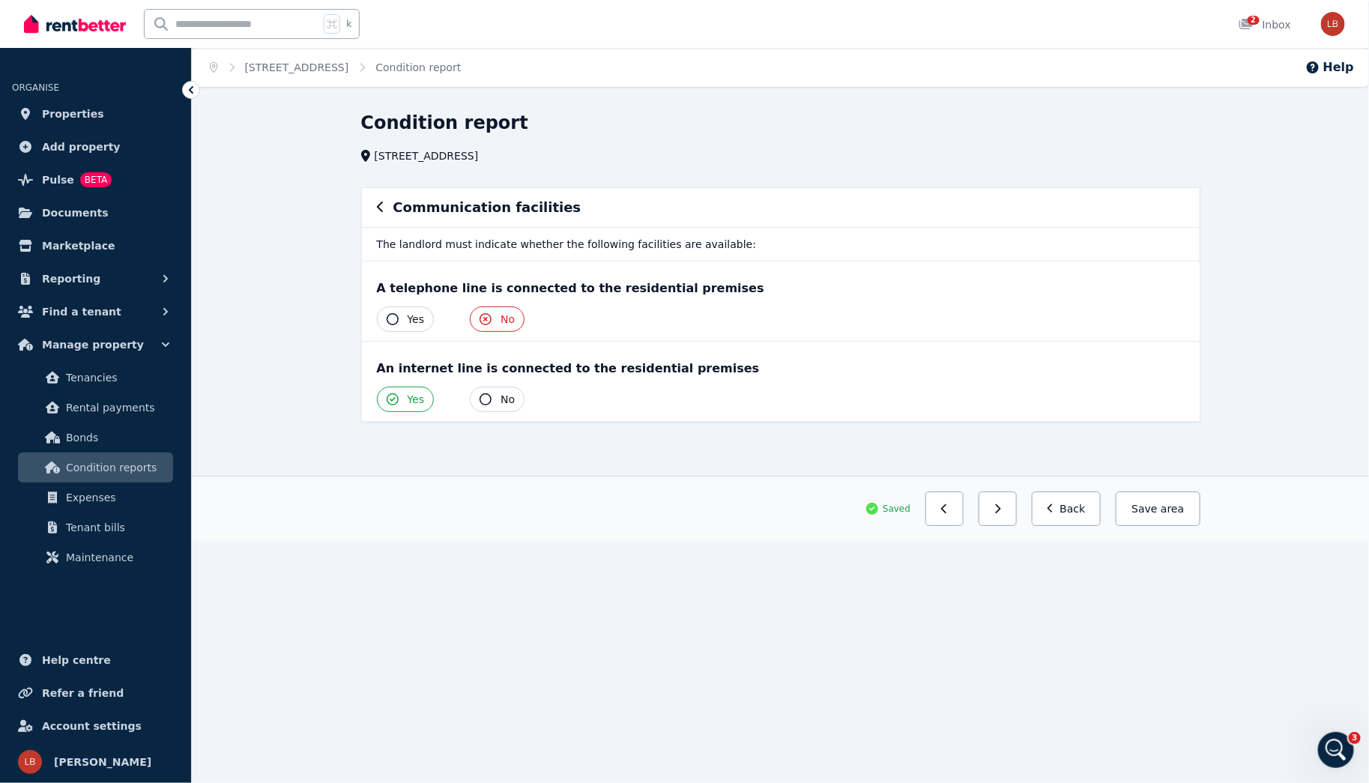
click at [1185, 505] on button "Save area" at bounding box center [1158, 509] width 84 height 34
click at [1183, 503] on span "area" at bounding box center [1172, 508] width 23 height 15
click at [372, 208] on div "Communication facilities" at bounding box center [781, 207] width 838 height 39
click at [381, 203] on icon "button" at bounding box center [380, 207] width 6 height 10
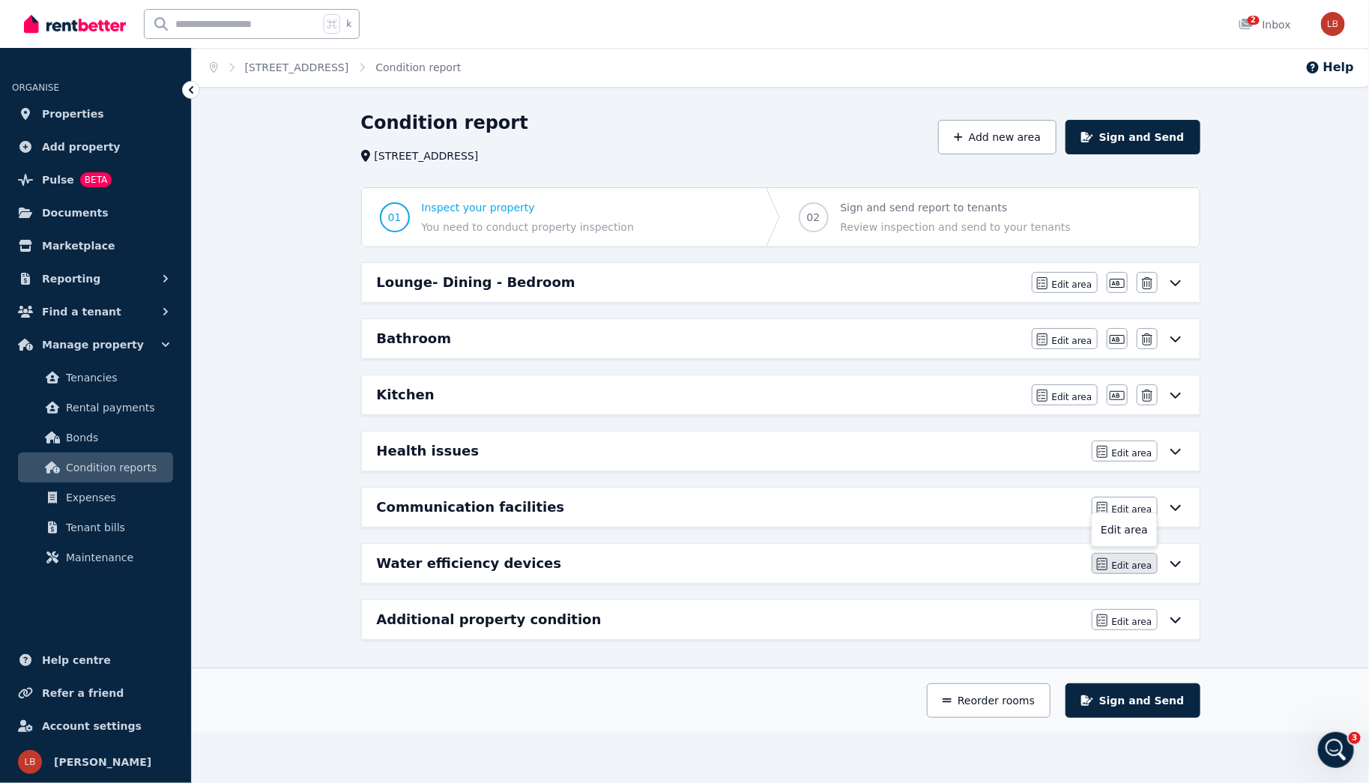
click at [1127, 565] on span "Edit area" at bounding box center [1132, 566] width 40 height 12
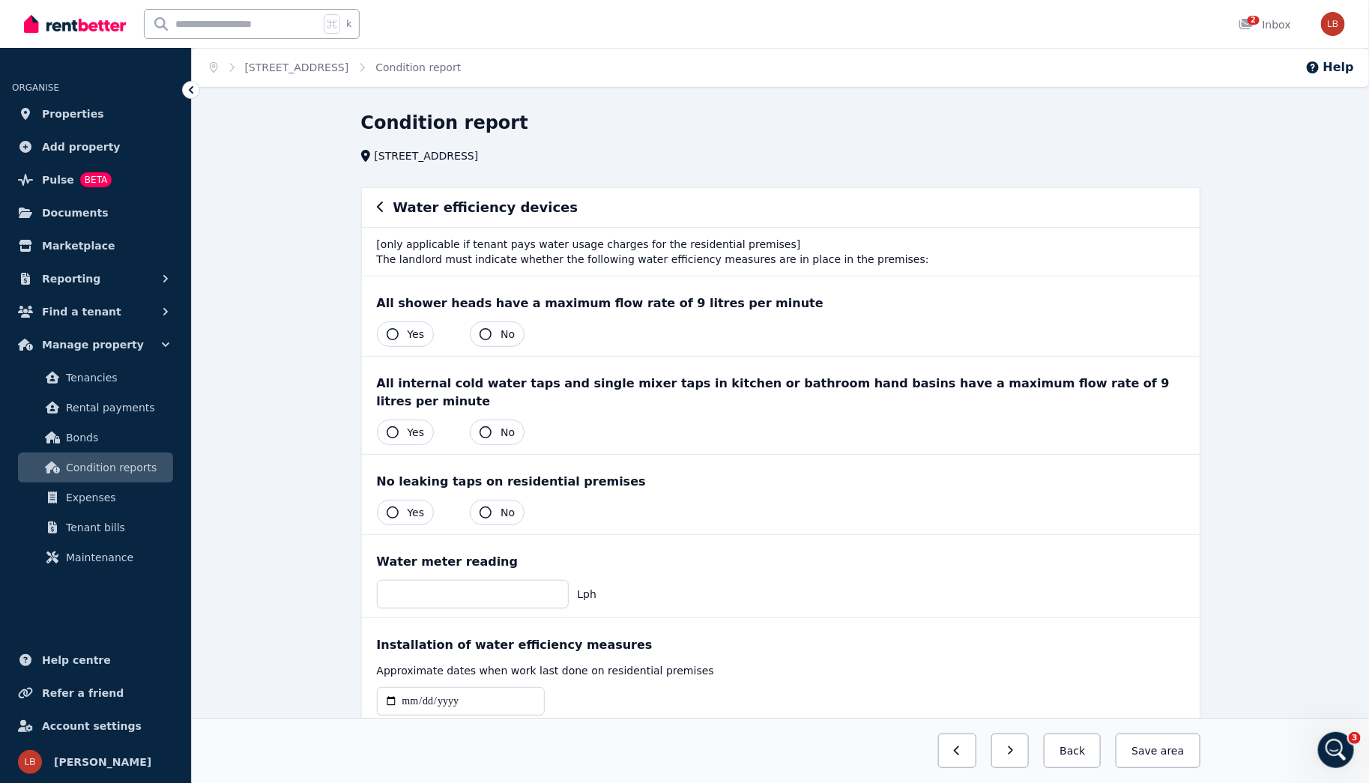
click at [399, 327] on button "Yes" at bounding box center [406, 333] width 58 height 25
click at [396, 426] on icon "button" at bounding box center [393, 432] width 12 height 12
click at [489, 506] on icon "button" at bounding box center [486, 512] width 12 height 12
click at [1172, 742] on button "Save area" at bounding box center [1155, 751] width 90 height 34
click at [377, 199] on button "button" at bounding box center [380, 208] width 7 height 18
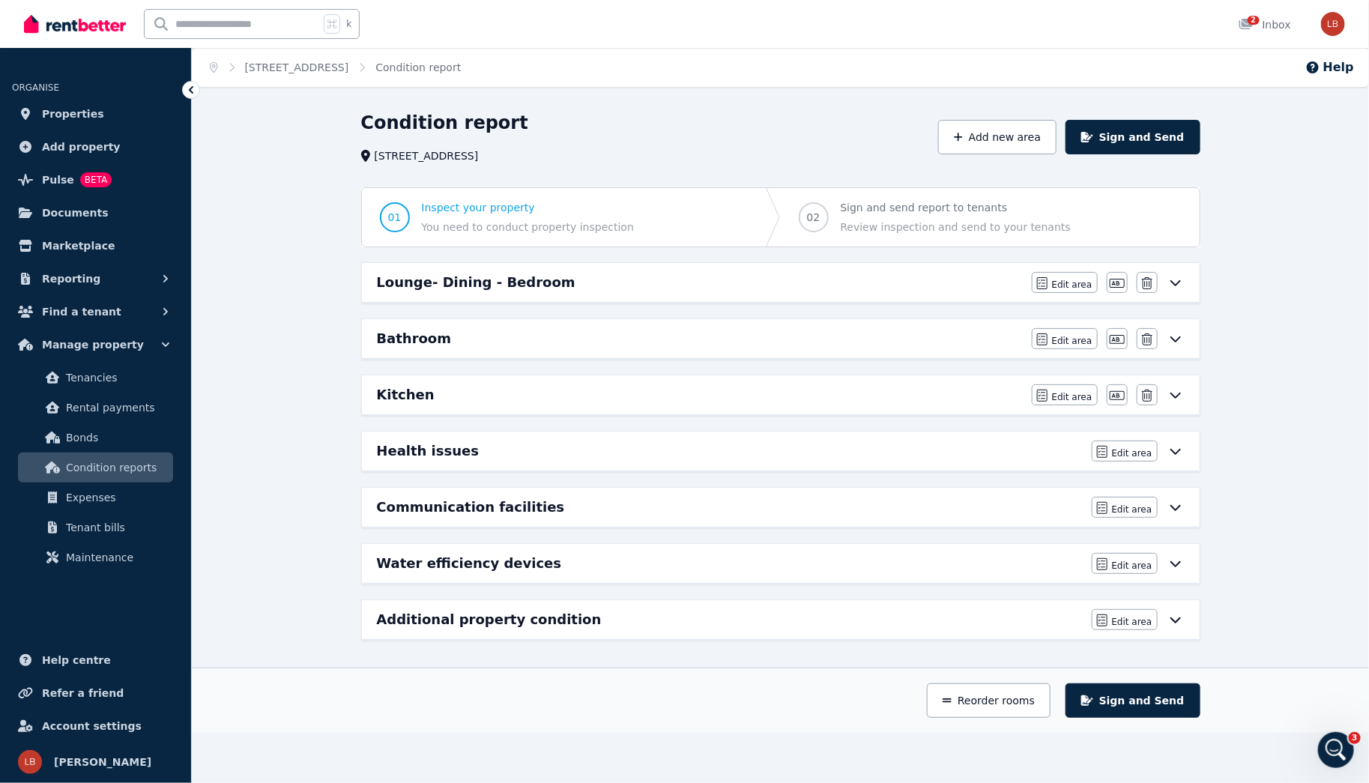
click at [1176, 617] on icon at bounding box center [1175, 620] width 10 height 6
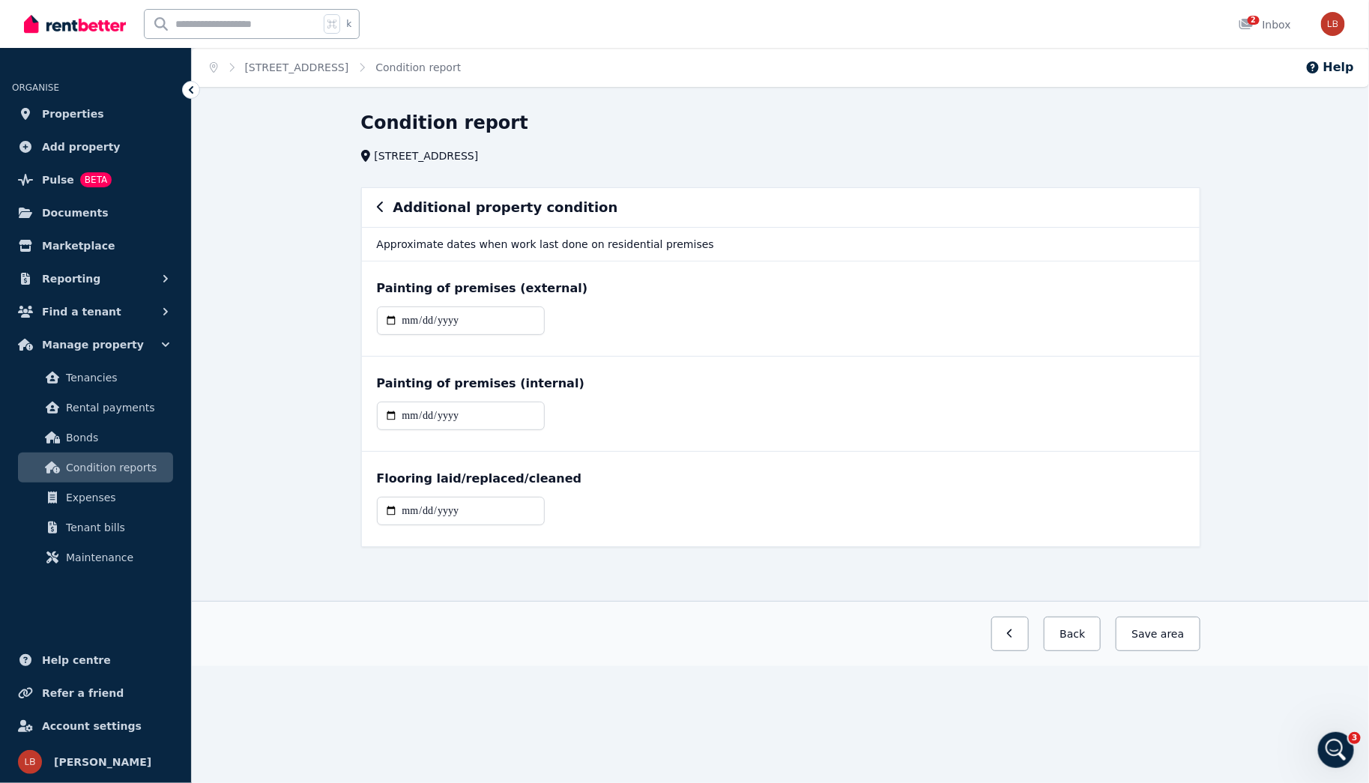
click at [375, 210] on div "Additional property condition" at bounding box center [781, 207] width 838 height 39
click at [377, 208] on icon "button" at bounding box center [380, 207] width 6 height 10
